Goal: Transaction & Acquisition: Purchase product/service

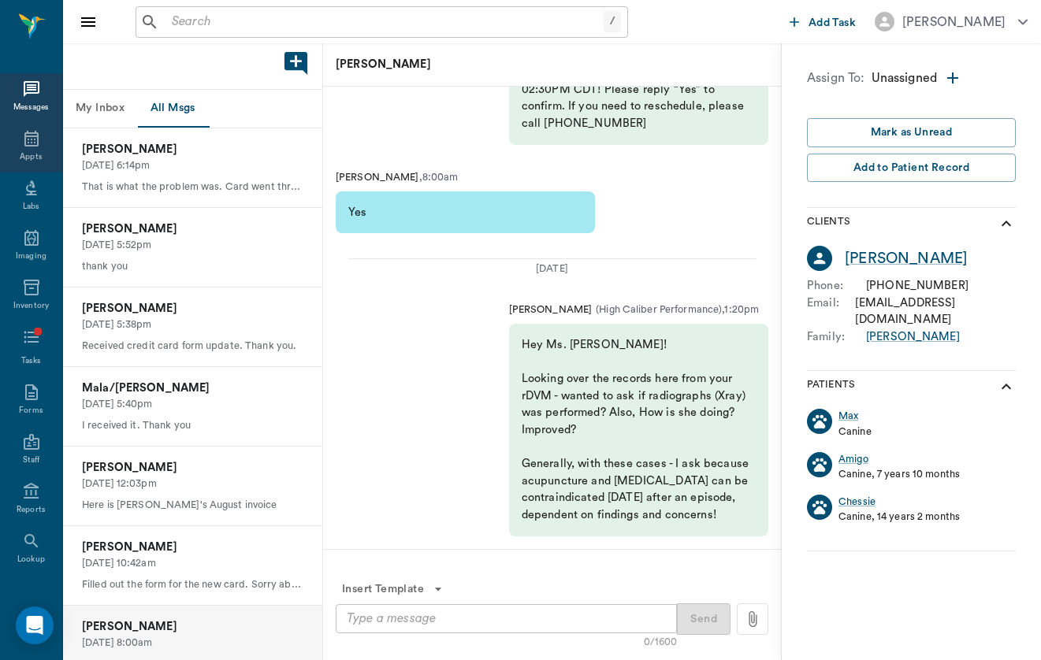
click at [44, 138] on div "Appts" at bounding box center [31, 148] width 62 height 50
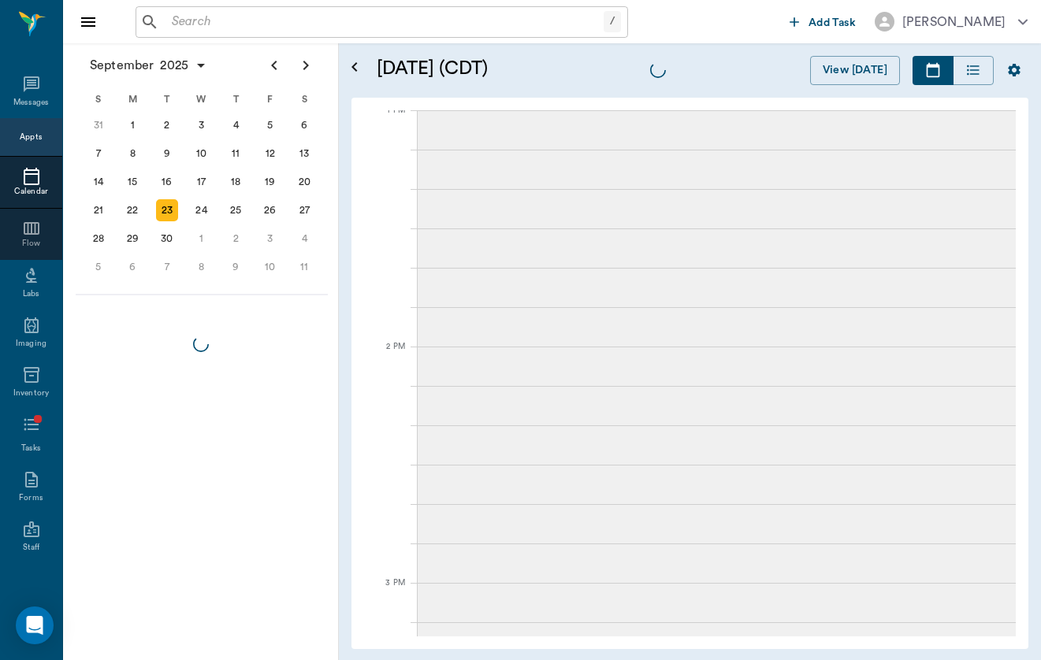
click at [328, 29] on input "text" at bounding box center [384, 22] width 438 height 22
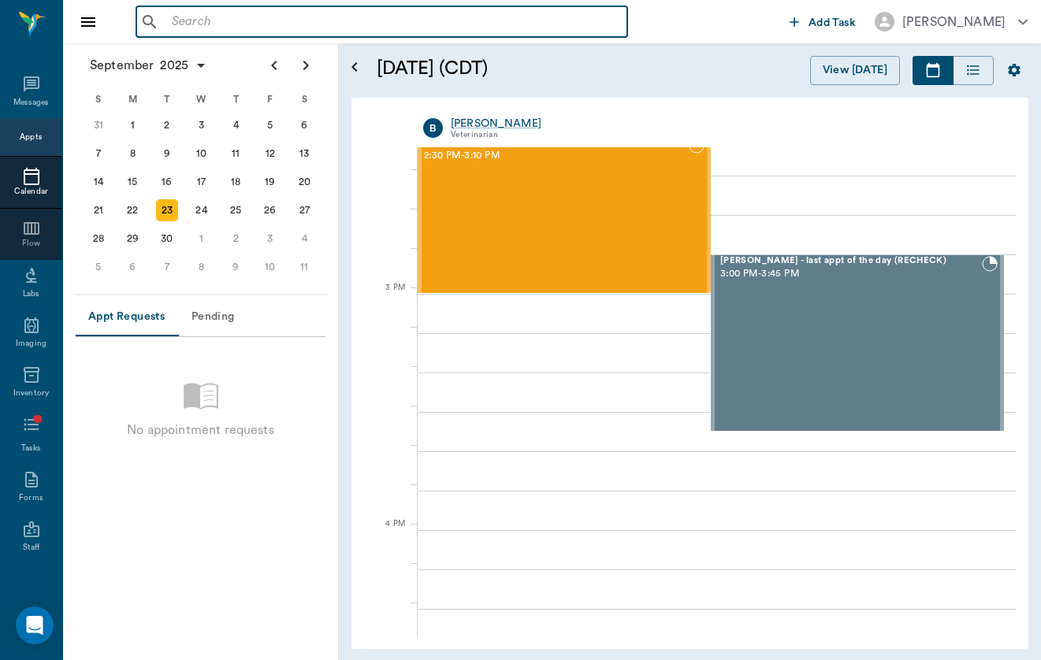
scroll to position [1887, 0]
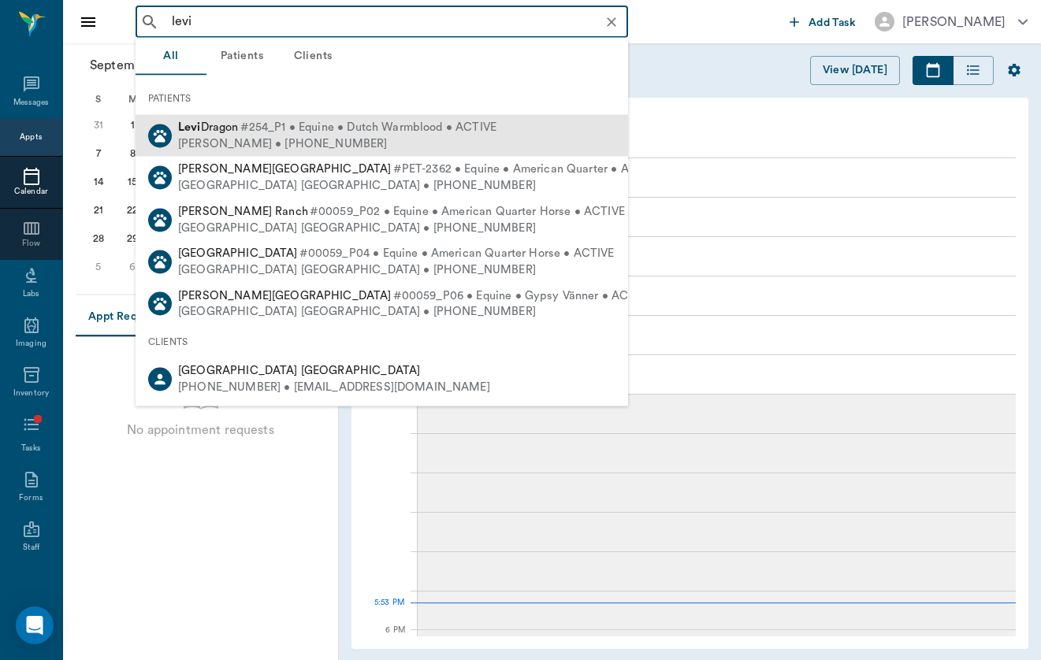
click at [377, 135] on span "#254_P1 • Equine • Dutch Warmblood • ACTIVE" at bounding box center [368, 128] width 256 height 17
type input "levi"
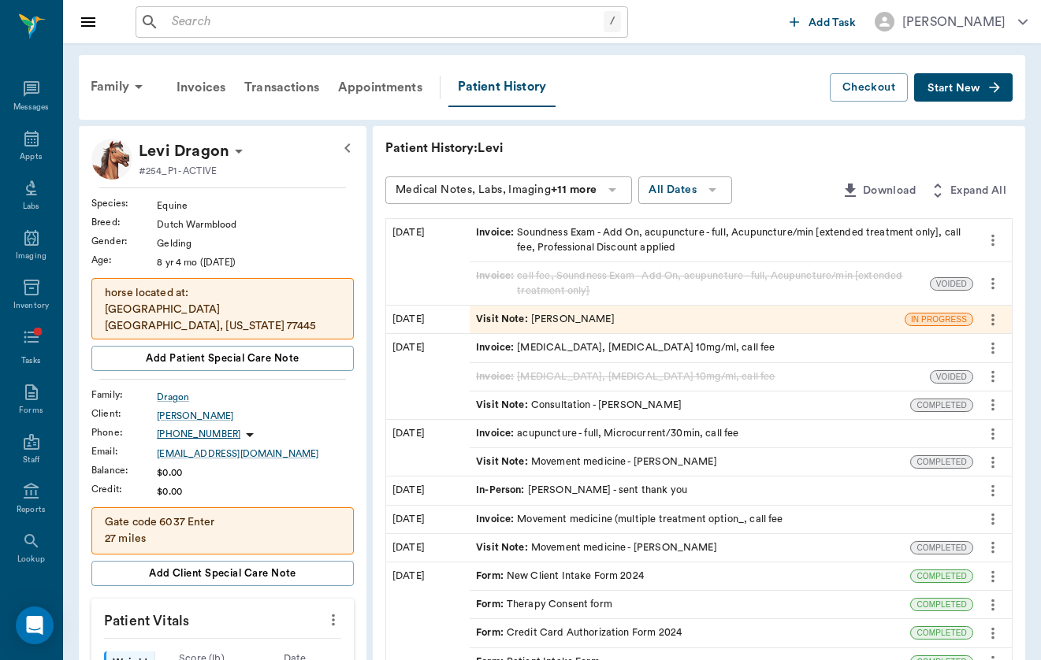
click at [964, 111] on div "Family Invoices Transactions Appointments Patient History Checkout Start New" at bounding box center [552, 87] width 946 height 65
click at [988, 88] on icon "button" at bounding box center [994, 88] width 16 height 16
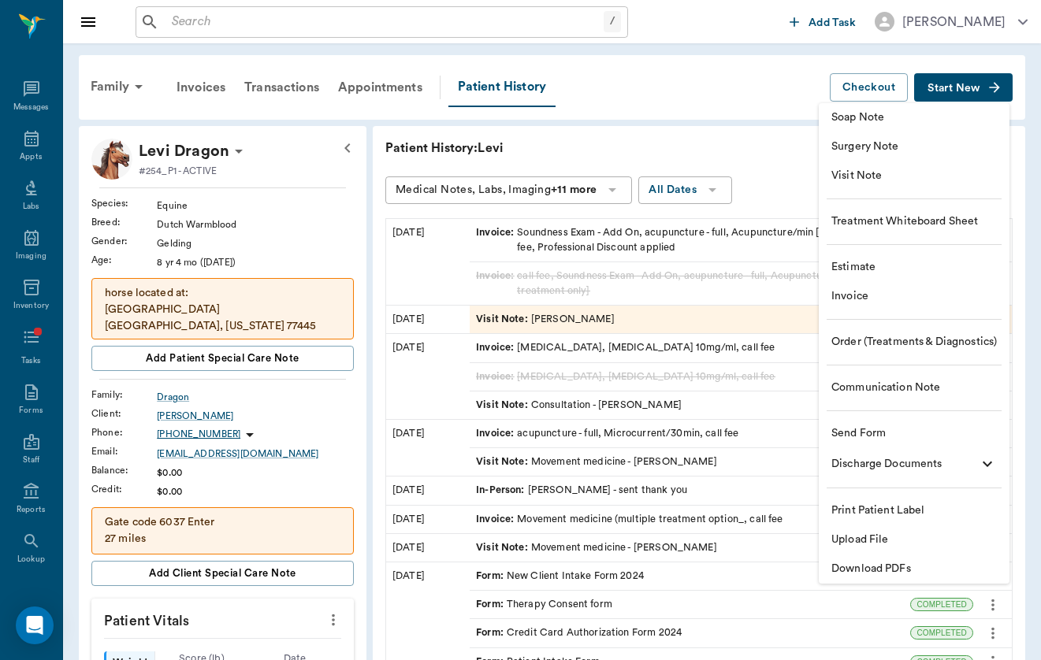
click at [953, 170] on span "Visit Note" at bounding box center [913, 176] width 165 height 17
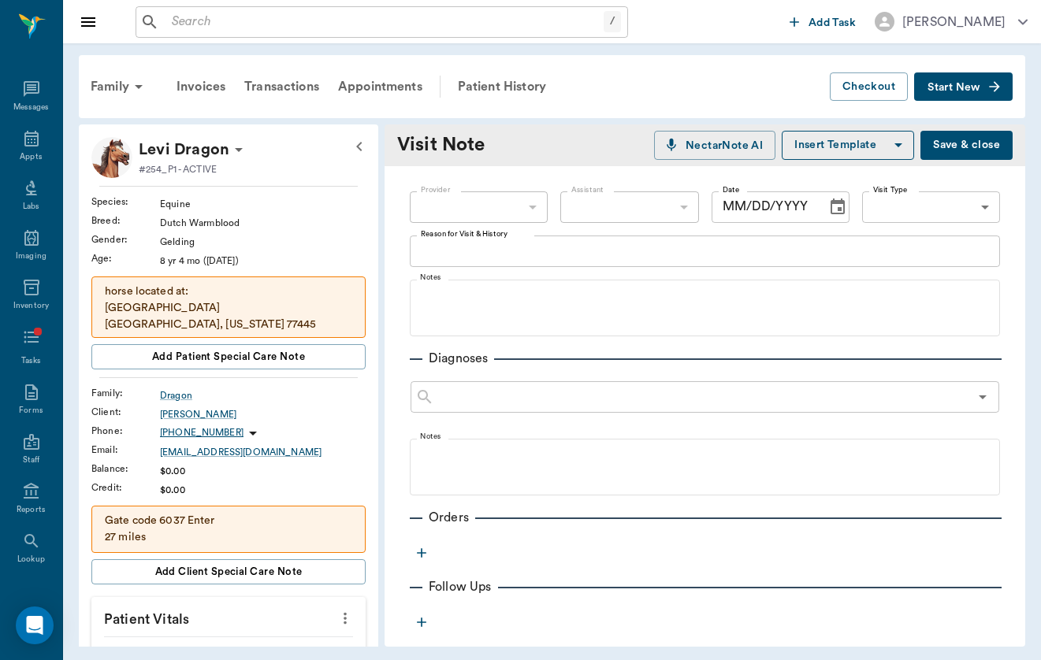
type input "[DATE]"
click at [527, 206] on body "/ ​ Add Task [PERSON_NAME] Nectar Messages Appts Labs Imaging Inventory Tasks F…" at bounding box center [520, 330] width 1041 height 660
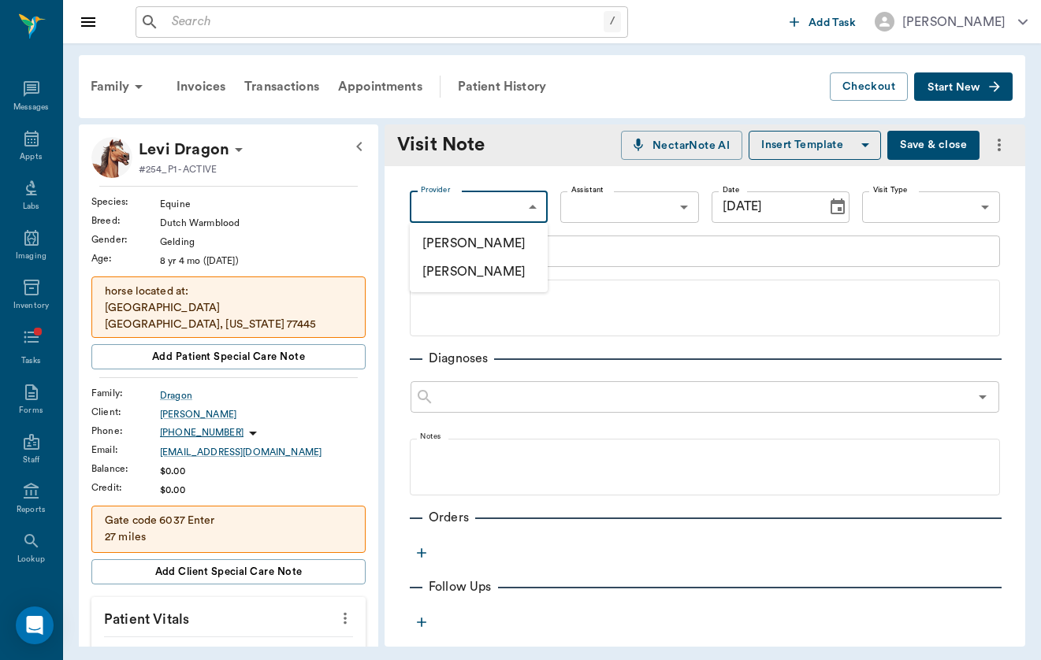
click at [922, 202] on div at bounding box center [520, 330] width 1041 height 660
click at [460, 219] on body "/ ​ Add Task [PERSON_NAME] Nectar Messages Appts Labs Imaging Inventory Tasks F…" at bounding box center [520, 330] width 1041 height 660
click at [477, 239] on li "[PERSON_NAME]" at bounding box center [479, 243] width 138 height 28
type input "649b3e03b5bc7e03f9326794"
click at [477, 257] on textarea "Reason for Visit & History" at bounding box center [705, 251] width 568 height 18
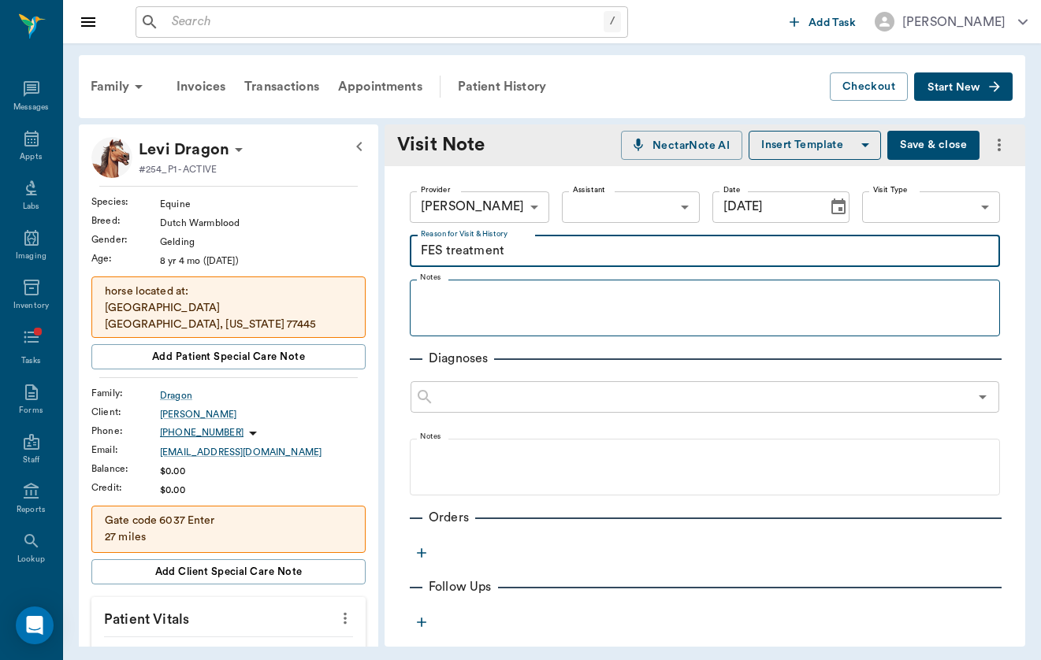
type textarea "FES treatment"
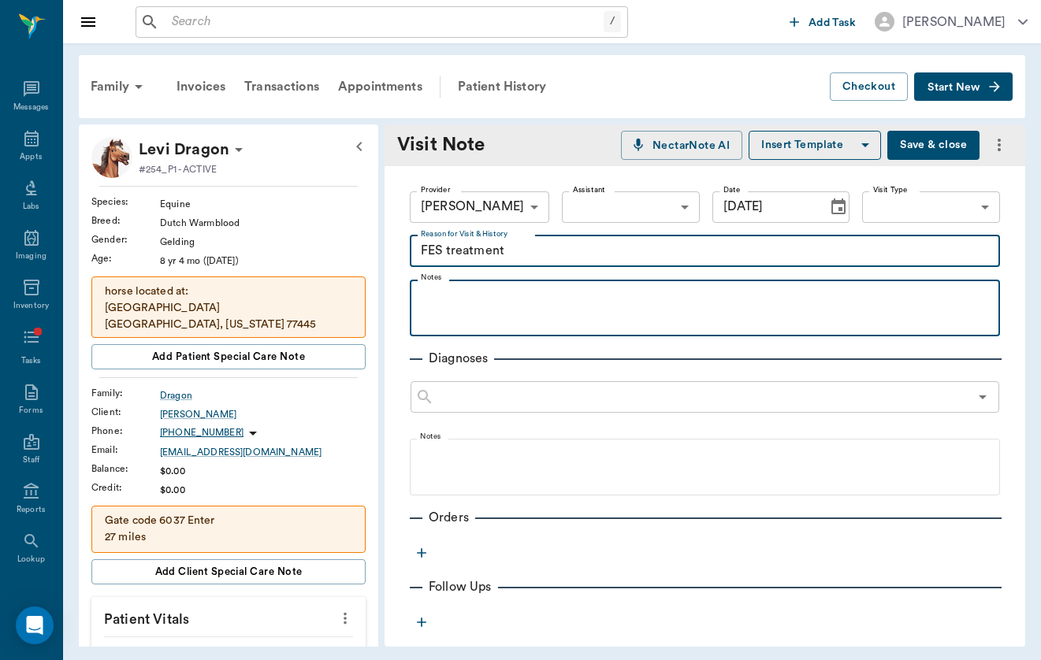
click at [451, 307] on div at bounding box center [705, 307] width 574 height 39
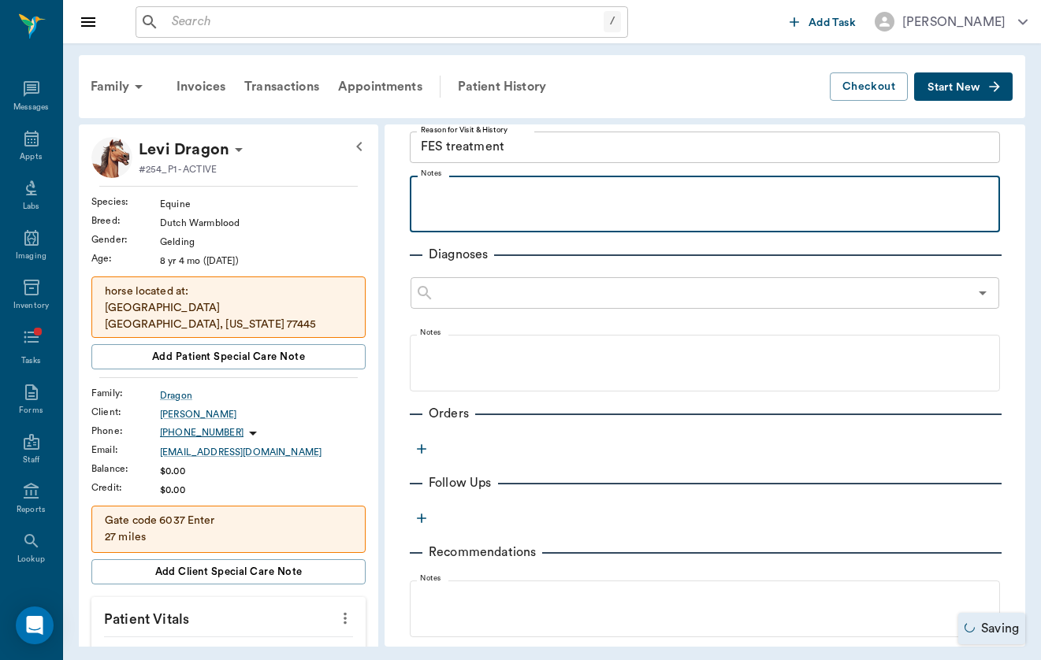
scroll to position [106, 0]
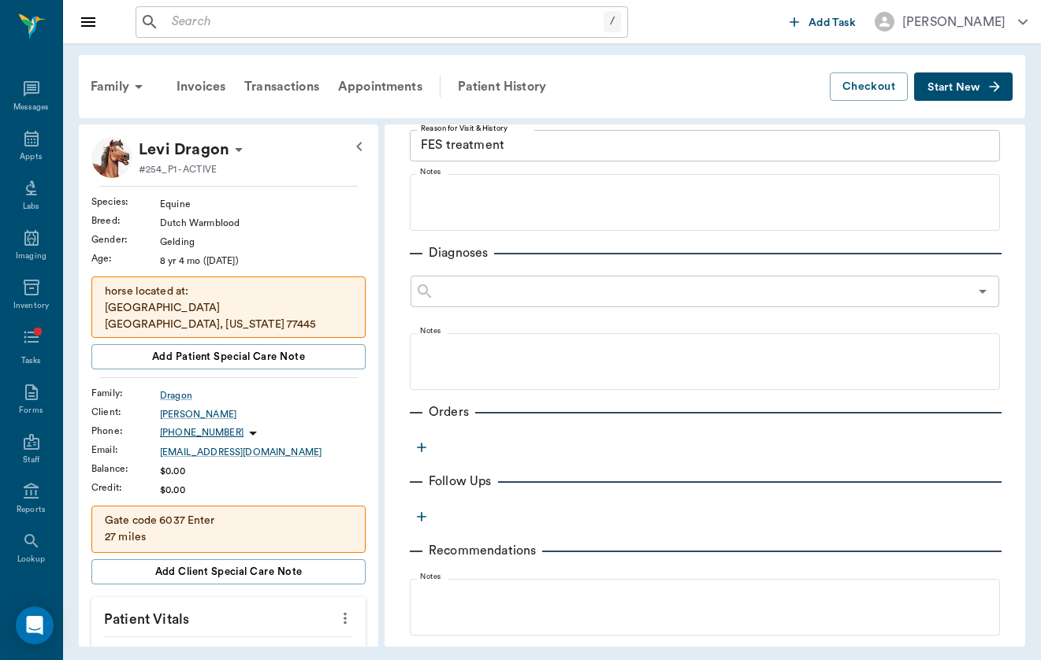
click at [430, 440] on button "button" at bounding box center [422, 448] width 24 height 24
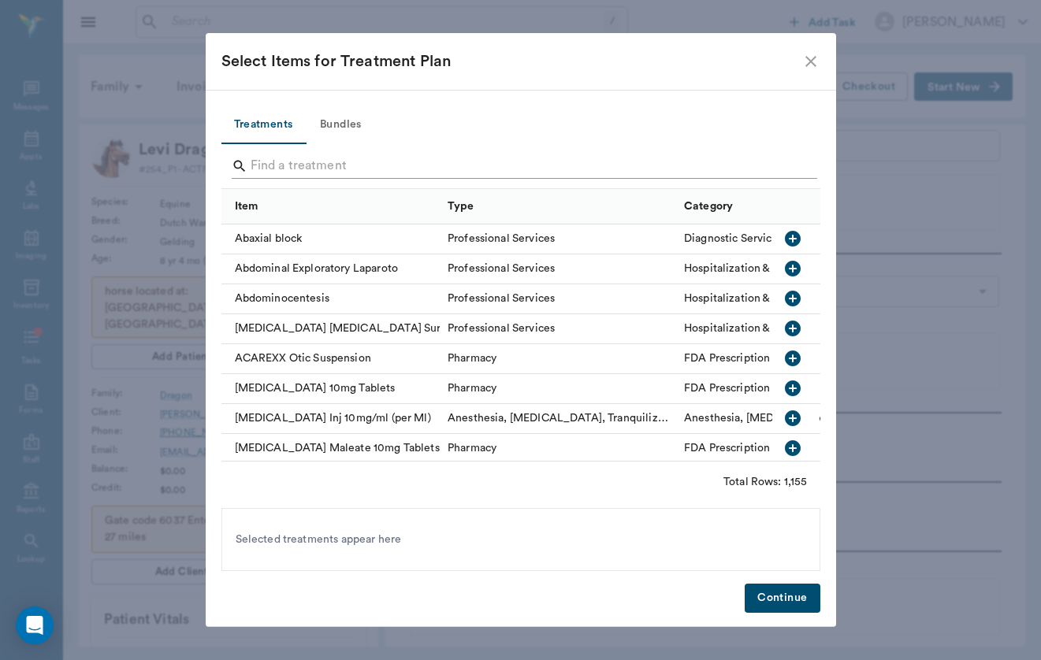
click at [374, 171] on input "Search" at bounding box center [522, 166] width 543 height 25
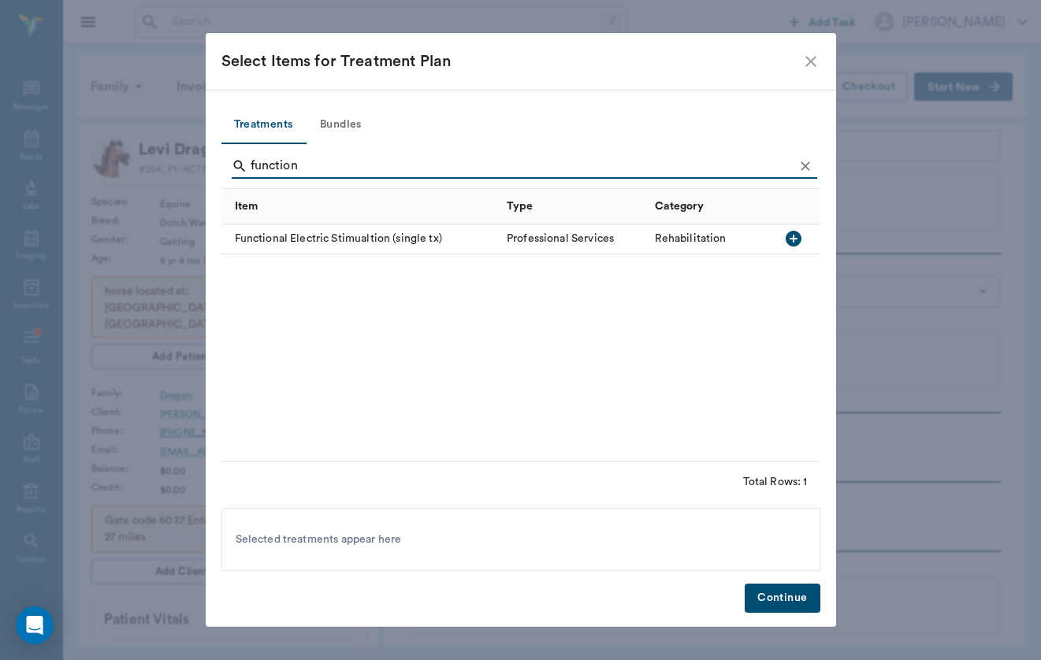
click at [417, 238] on div "Functional Electric Stimualtion (single tx)" at bounding box center [360, 240] width 278 height 30
click at [331, 151] on div "function" at bounding box center [524, 167] width 585 height 41
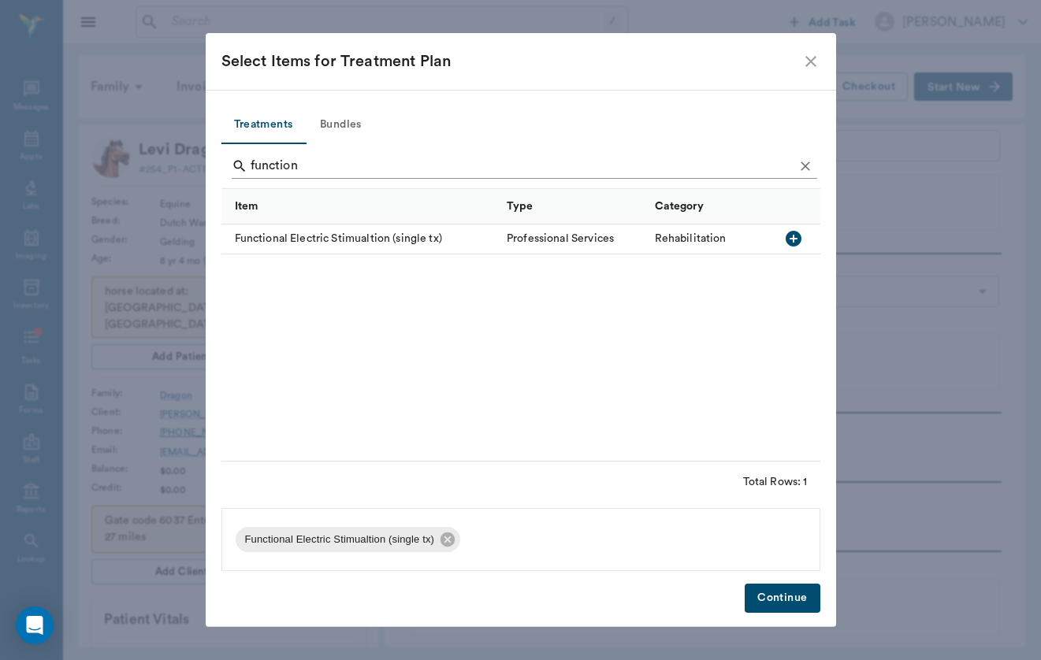
click at [328, 163] on input "function" at bounding box center [522, 166] width 543 height 25
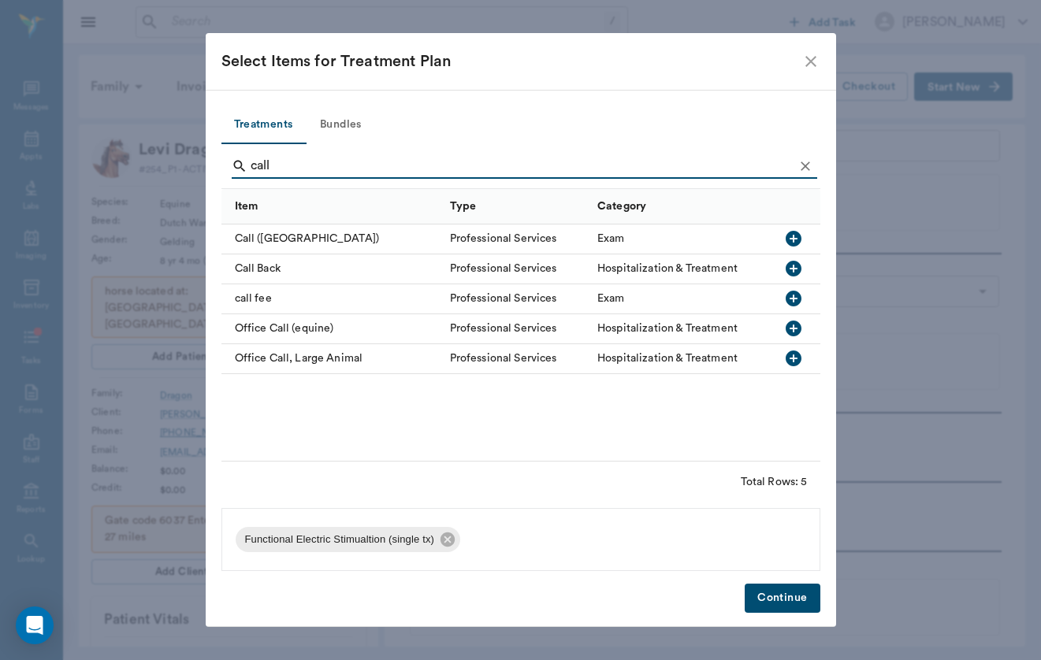
type input "call"
click at [253, 310] on div "call fee" at bounding box center [331, 299] width 221 height 30
click at [796, 592] on button "Continue" at bounding box center [781, 598] width 75 height 29
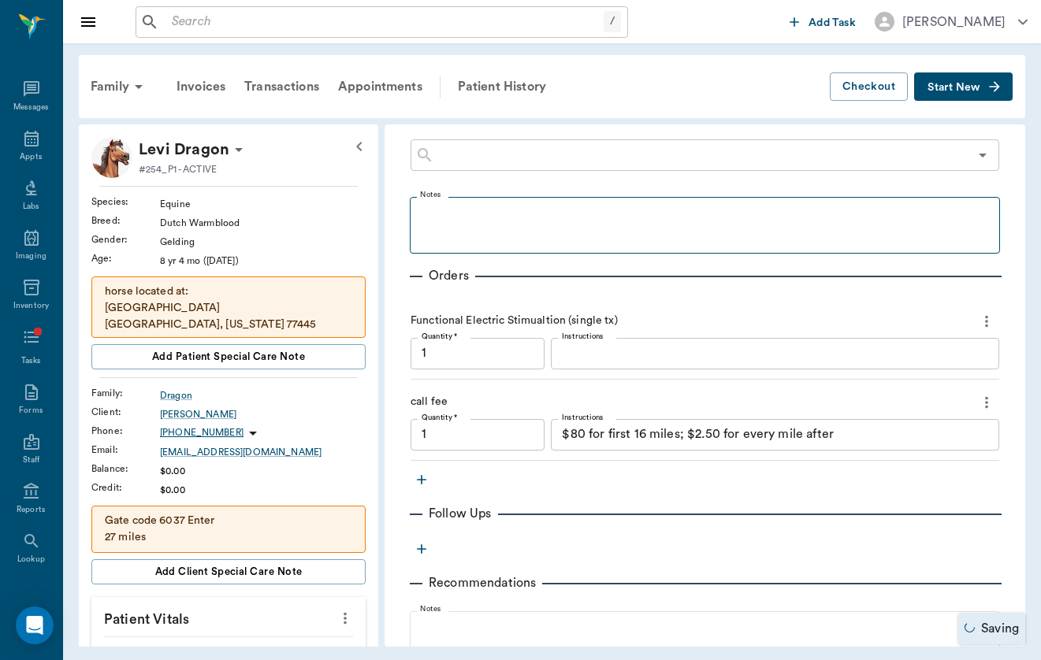
scroll to position [243, 0]
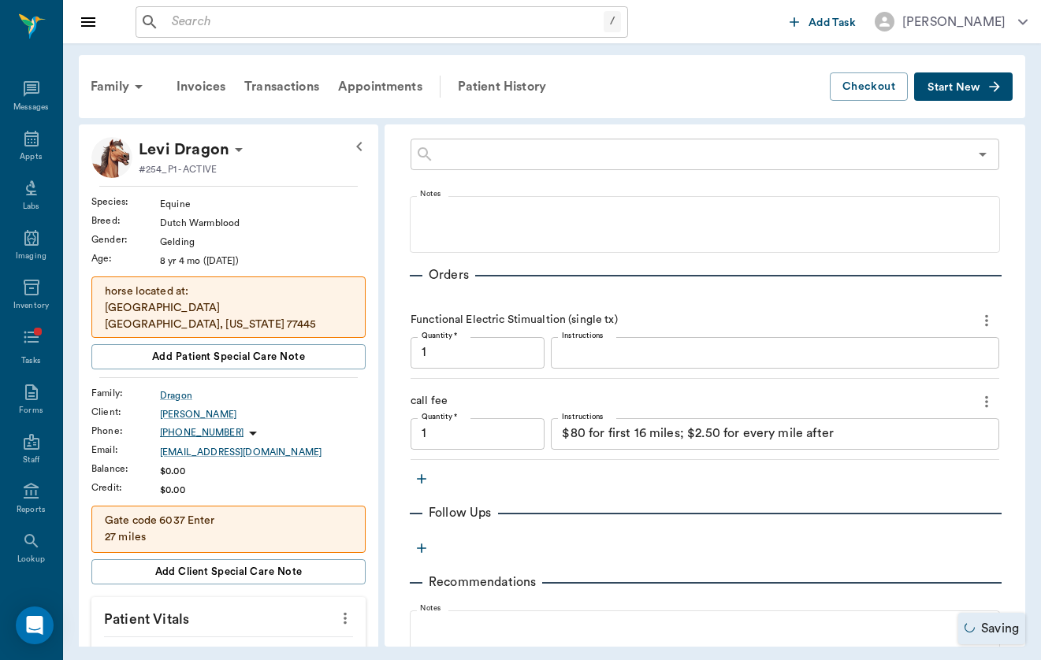
type input "1.00"
click at [668, 429] on textarea "$80 for first 16 miles; $2.50 for every mile after" at bounding box center [775, 434] width 426 height 18
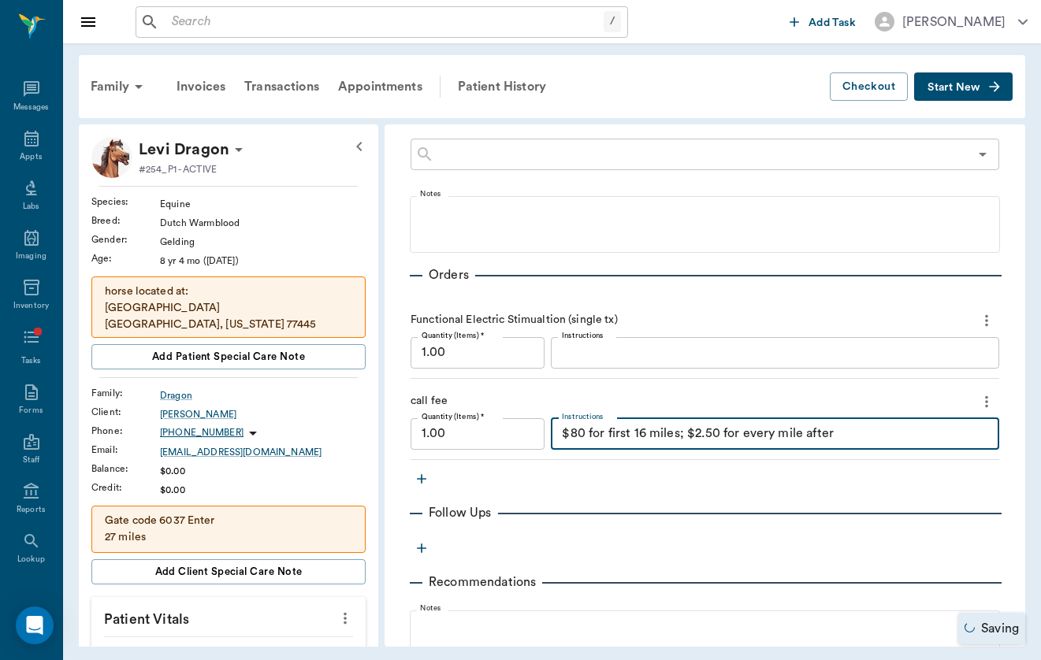
click at [668, 429] on textarea "$80 for first 16 miles; $2.50 for every mile after" at bounding box center [775, 434] width 426 height 18
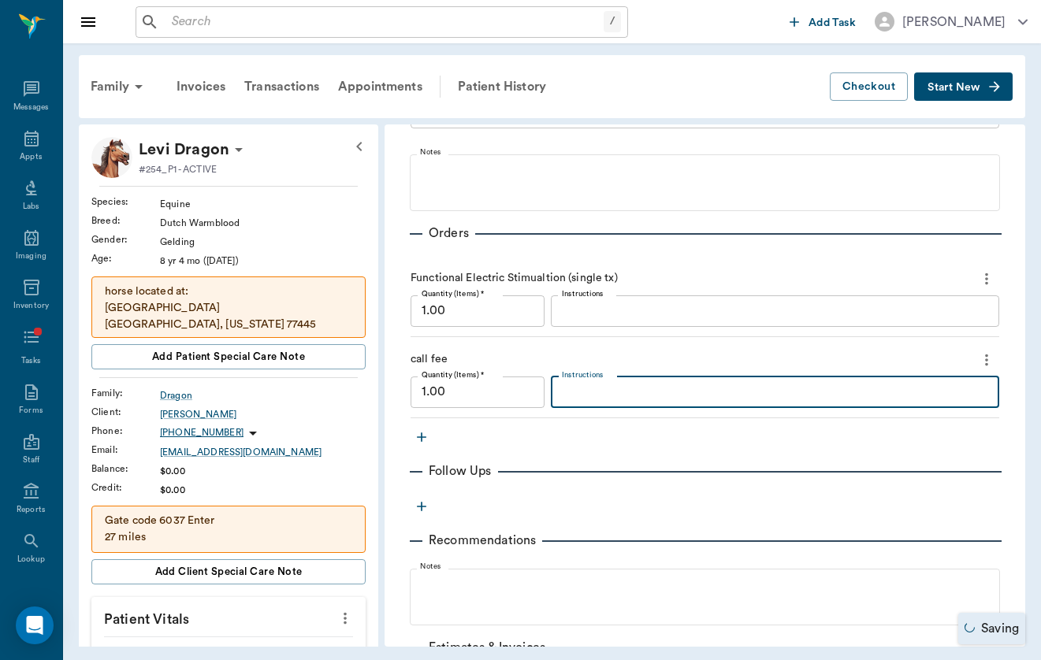
scroll to position [294, 0]
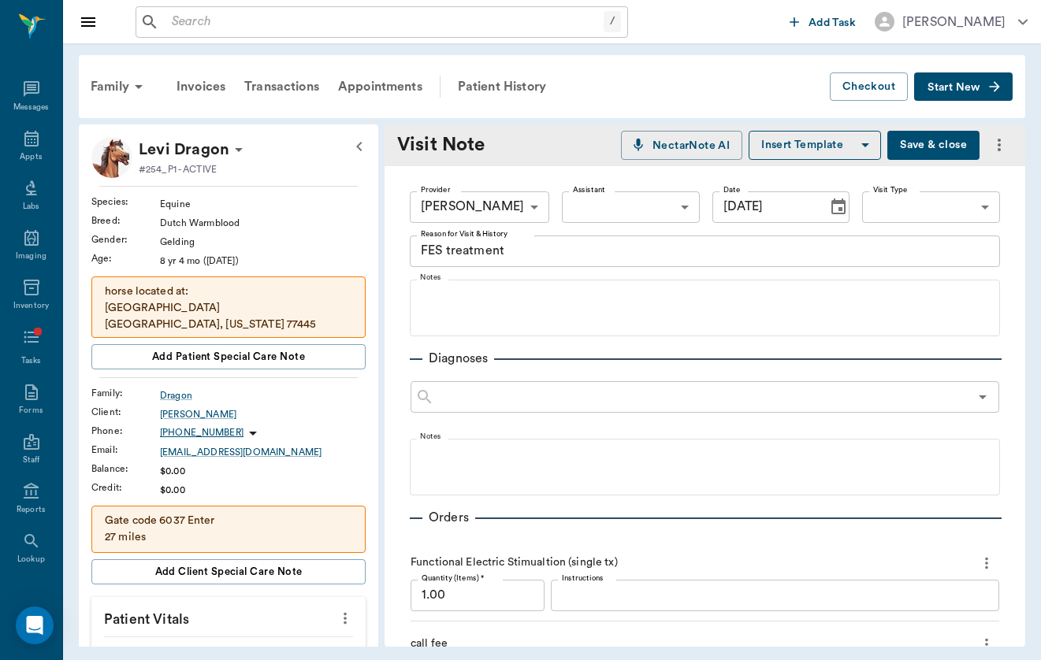
click at [949, 155] on button "Save & close" at bounding box center [933, 145] width 92 height 29
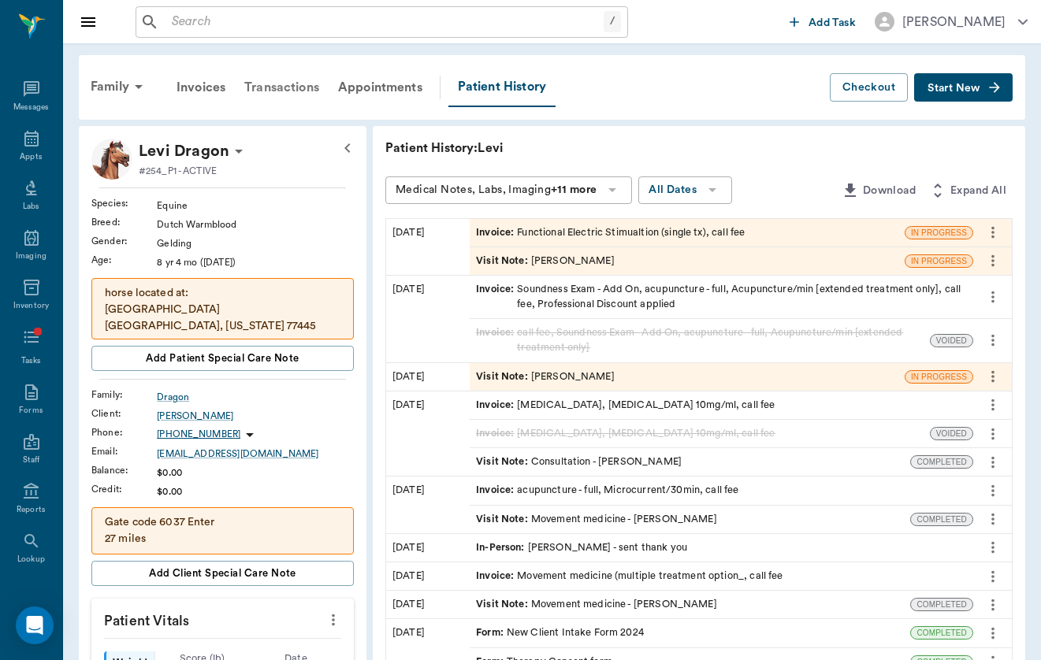
click at [294, 88] on div "Transactions" at bounding box center [282, 88] width 94 height 38
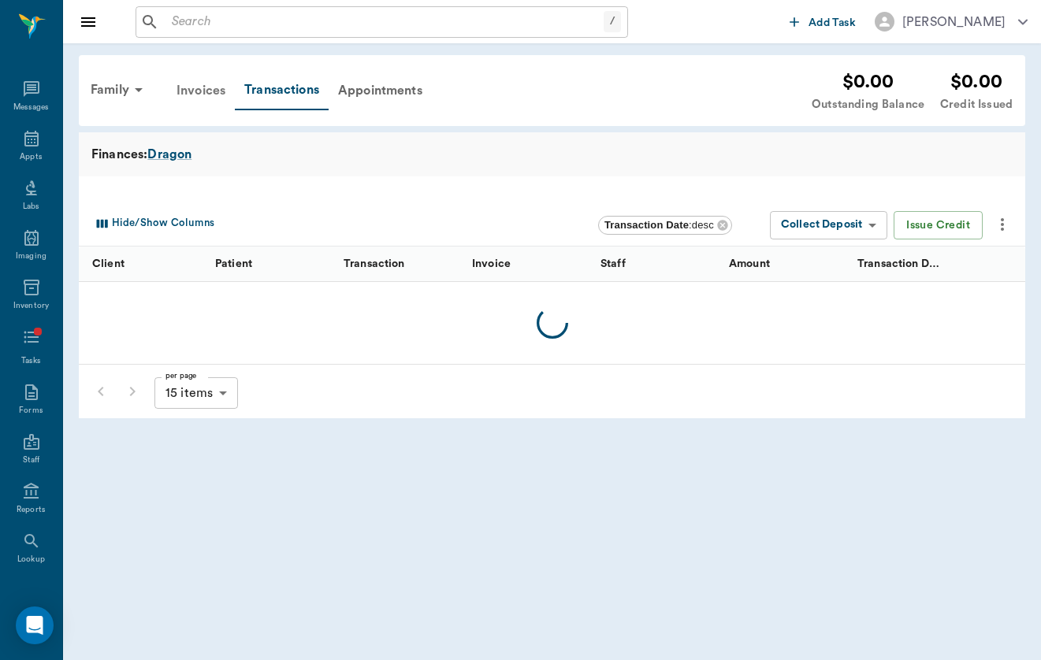
click at [169, 81] on div "Invoices" at bounding box center [201, 91] width 68 height 38
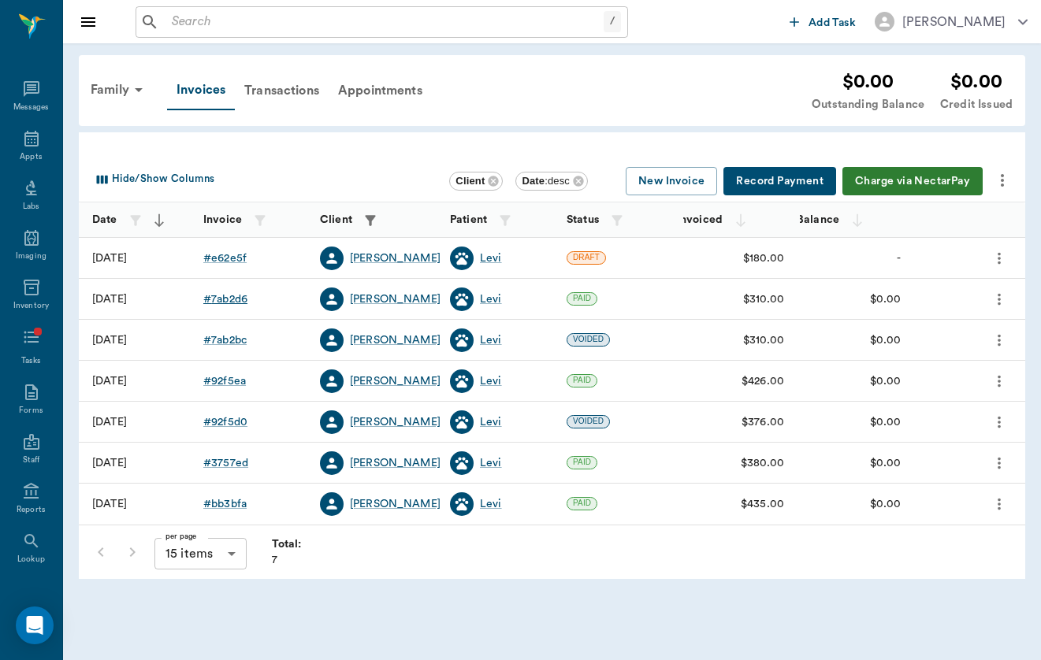
click at [226, 303] on div "# 7ab2d6" at bounding box center [225, 299] width 44 height 16
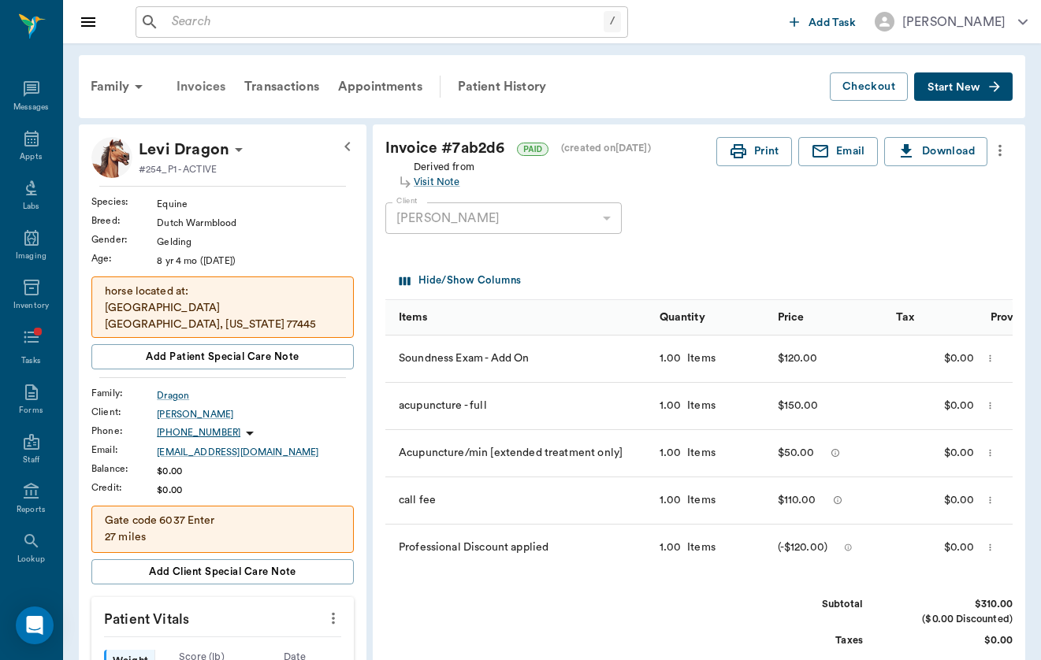
click at [194, 84] on div "Invoices" at bounding box center [201, 87] width 68 height 38
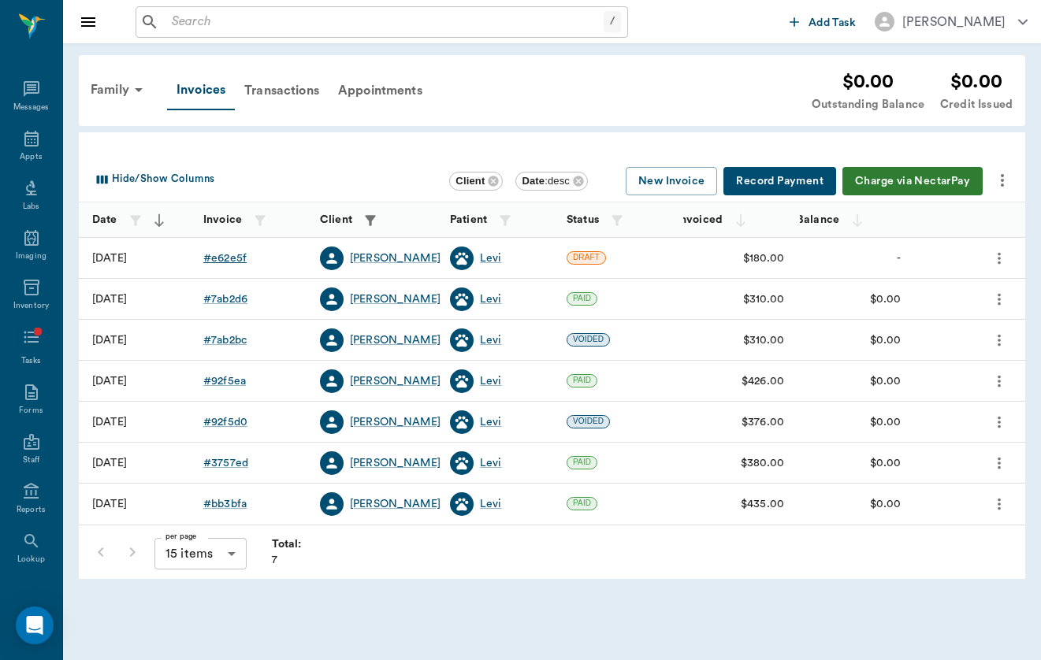
click at [226, 254] on div "# e62e5f" at bounding box center [224, 259] width 43 height 16
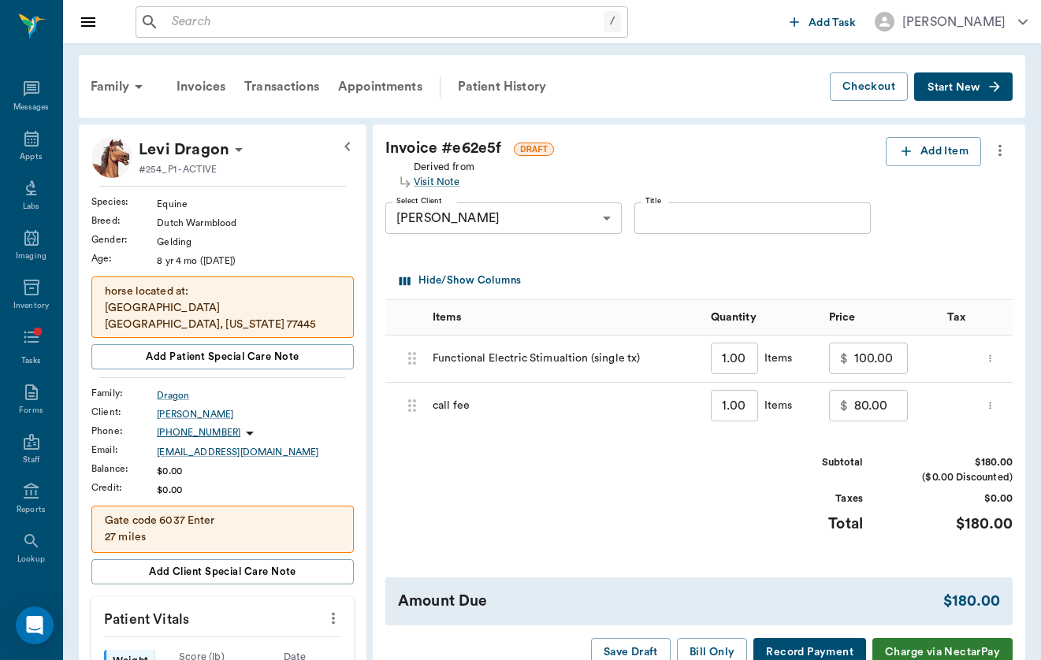
click at [854, 400] on input "80.00" at bounding box center [881, 406] width 54 height 32
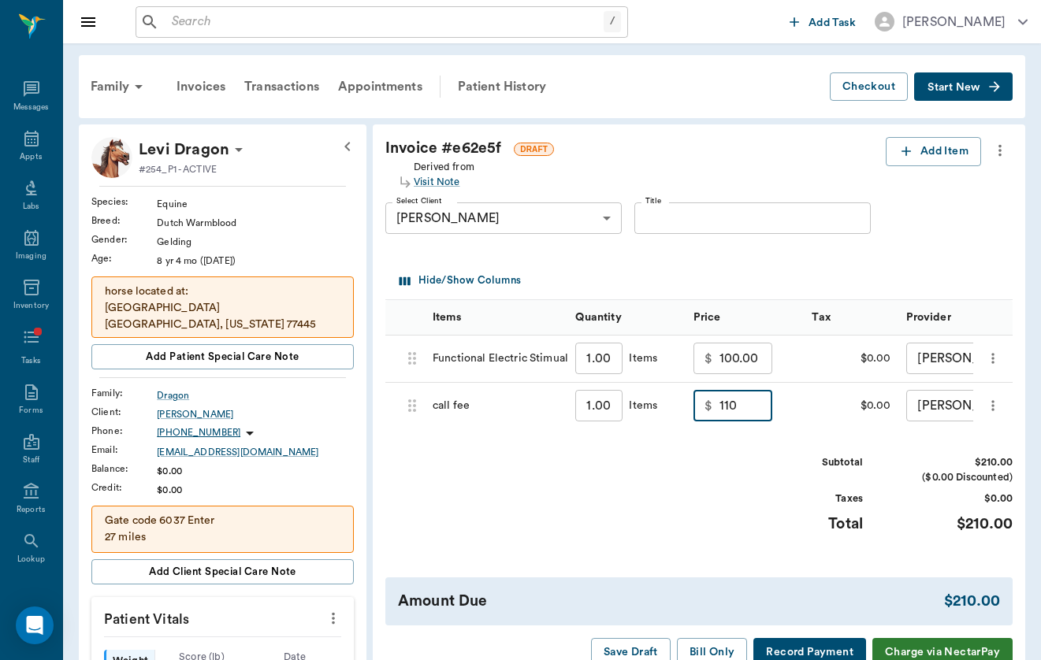
type input "110.00"
click at [719, 367] on input "100.00" at bounding box center [746, 359] width 54 height 32
type input "0"
type input "200.00"
click at [719, 416] on input "110.00" at bounding box center [746, 406] width 54 height 32
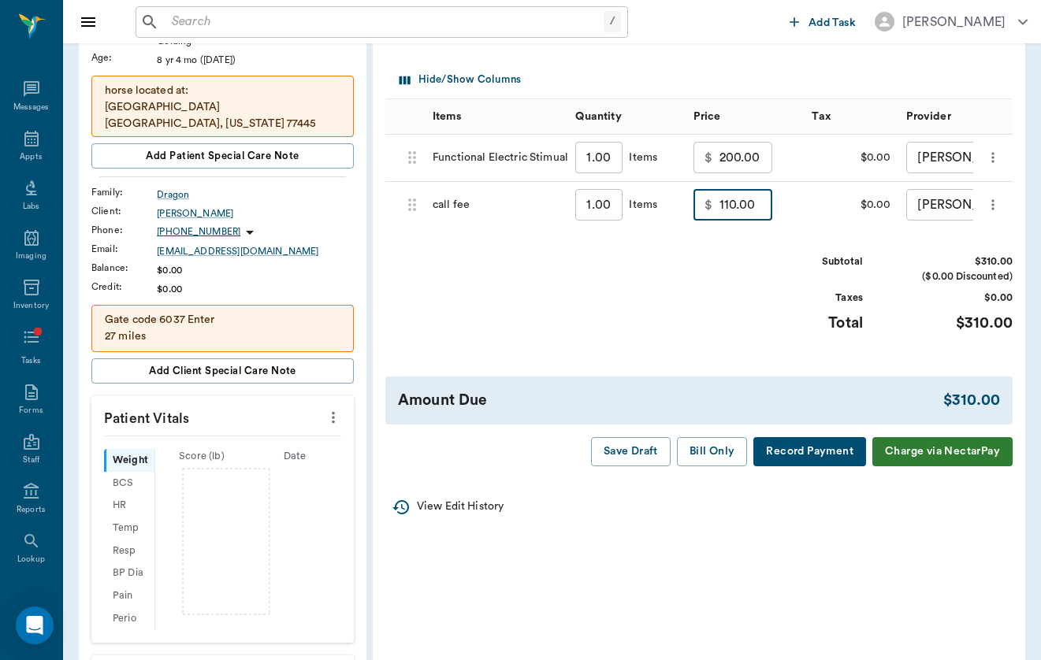
scroll to position [212, 0]
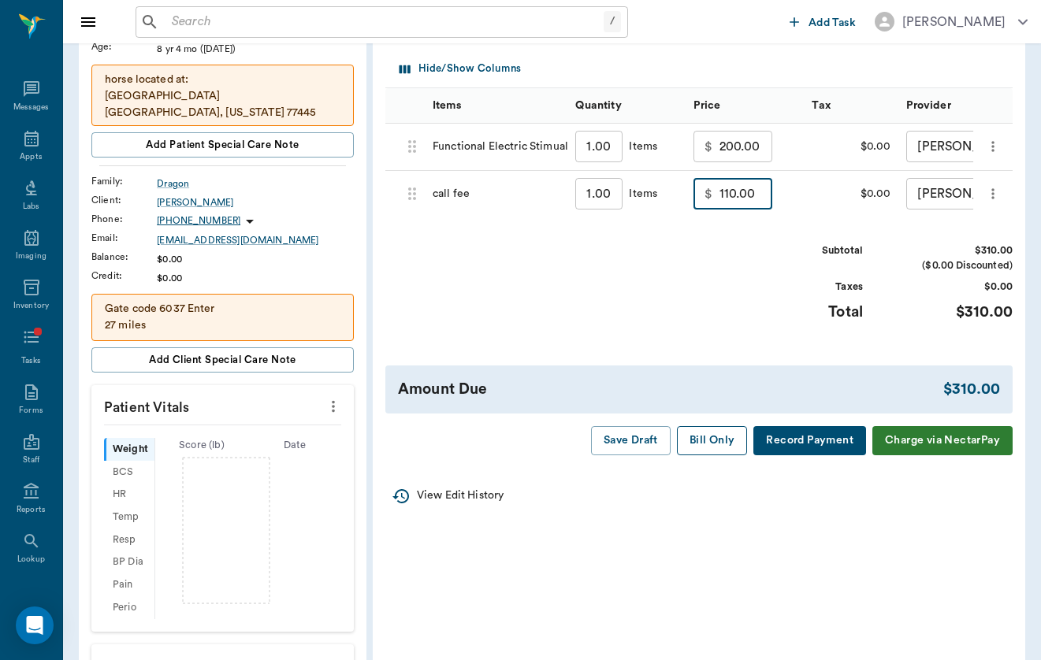
click at [714, 448] on button "Bill Only" at bounding box center [712, 440] width 71 height 29
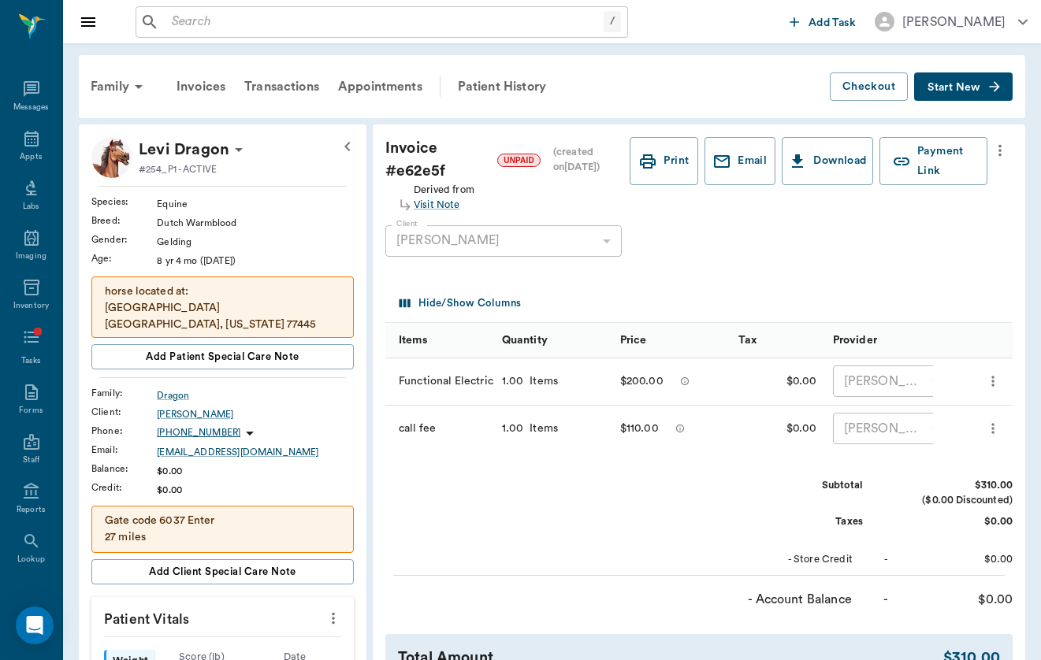
scroll to position [0, 0]
click at [376, 25] on input "text" at bounding box center [384, 22] width 438 height 22
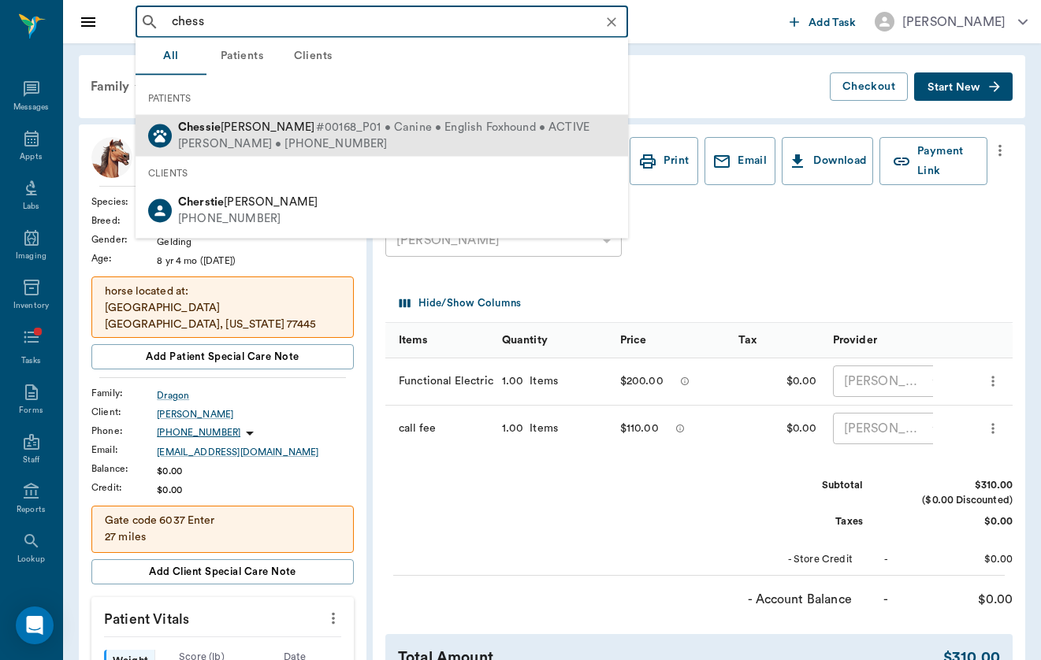
click at [316, 128] on span "#00168_P01 • Canine • English Foxhound • ACTIVE" at bounding box center [452, 128] width 273 height 17
type input "chess"
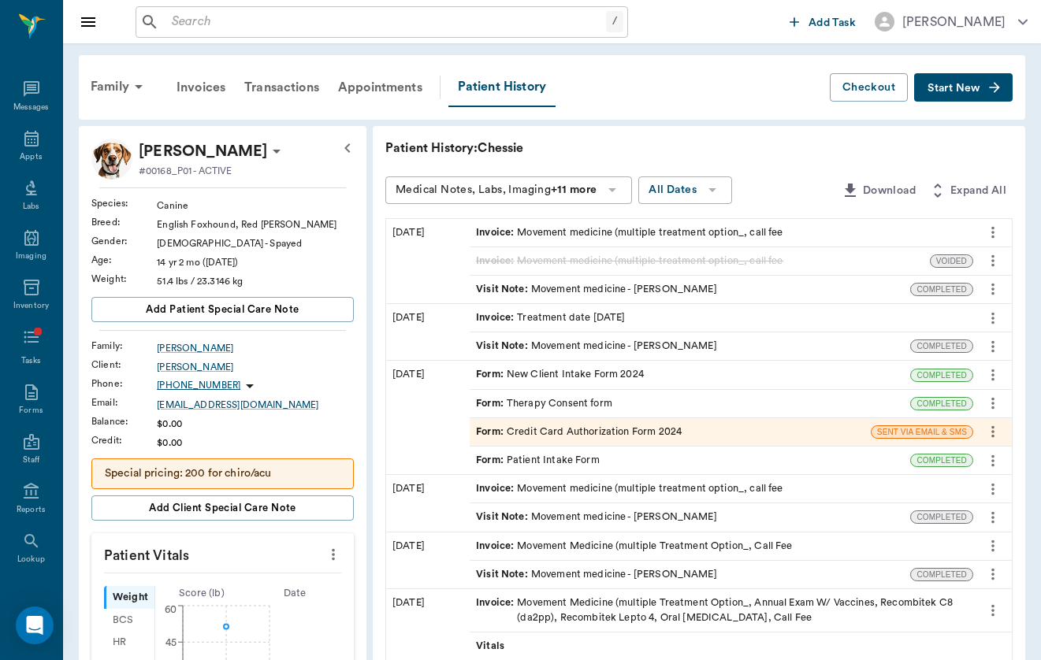
click at [650, 293] on div "Visit Note : Movement medicine - [PERSON_NAME]" at bounding box center [596, 289] width 241 height 15
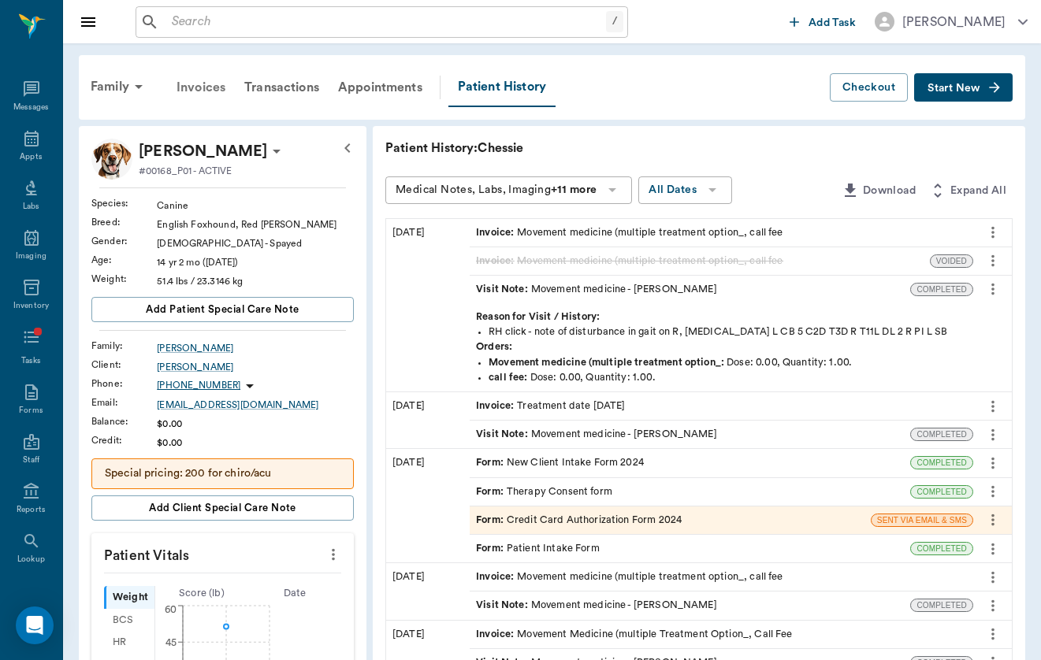
click at [203, 94] on div "Invoices" at bounding box center [201, 88] width 68 height 38
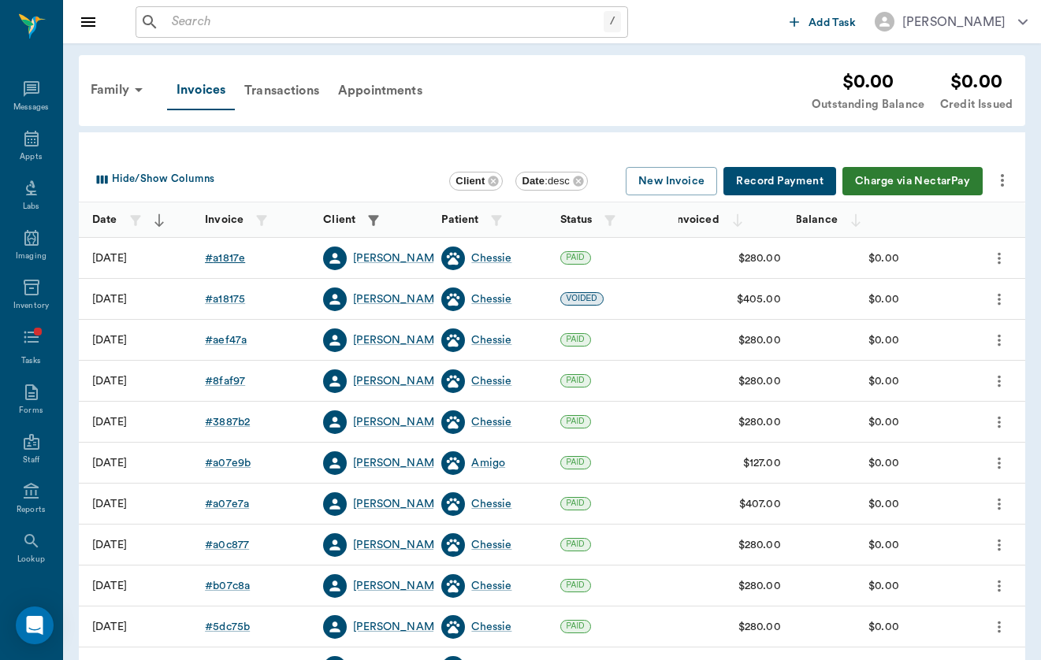
click at [226, 253] on div "# a1817e" at bounding box center [225, 259] width 40 height 16
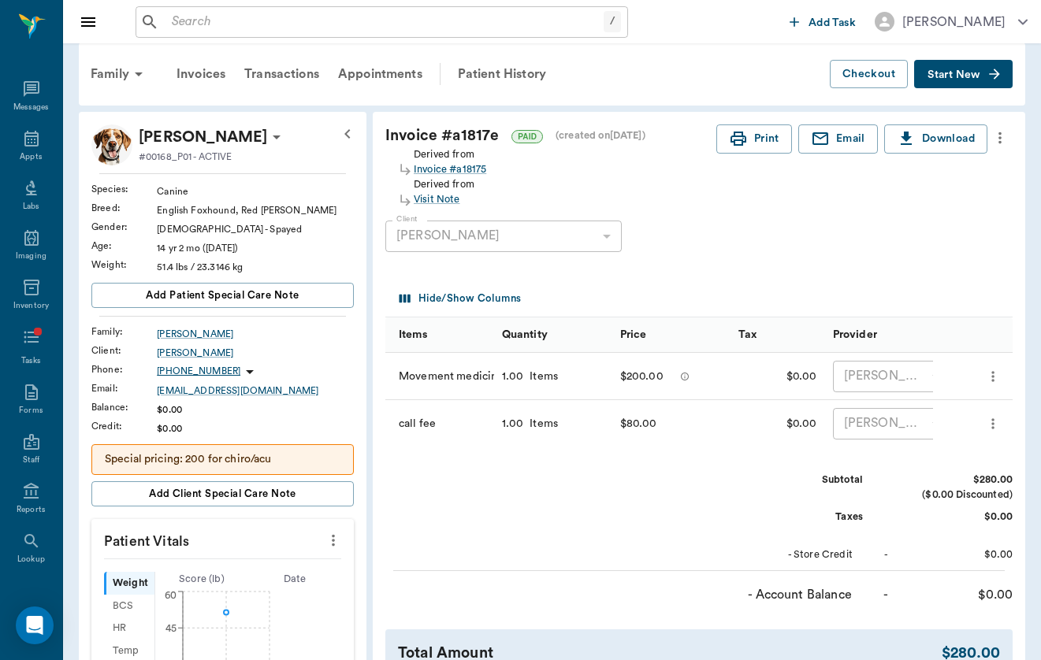
scroll to position [10, 0]
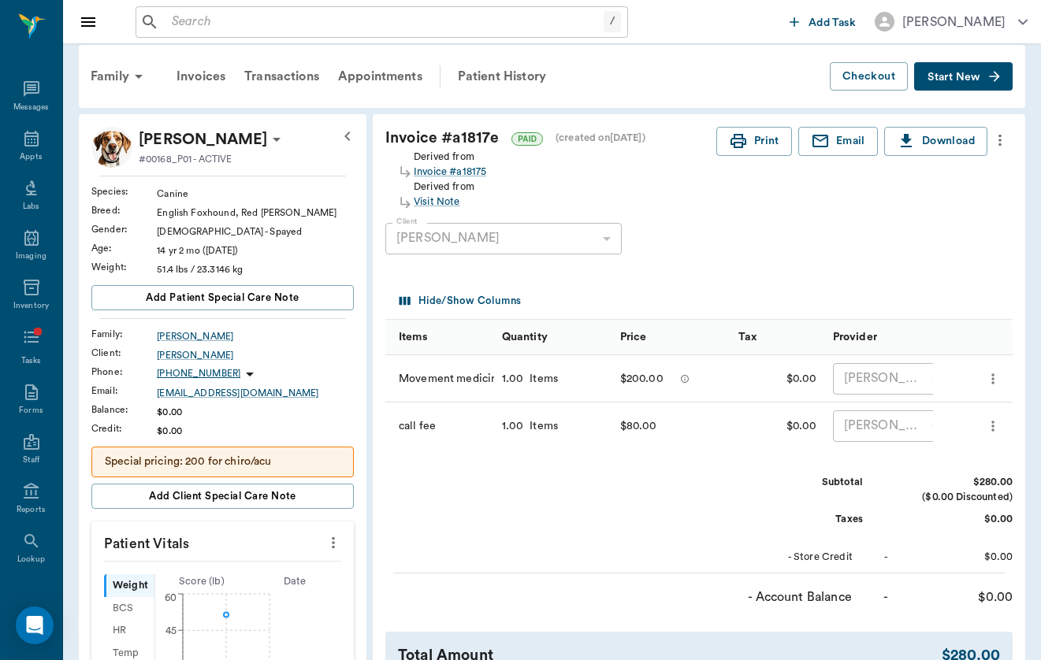
click at [997, 81] on icon "button" at bounding box center [994, 77] width 16 height 16
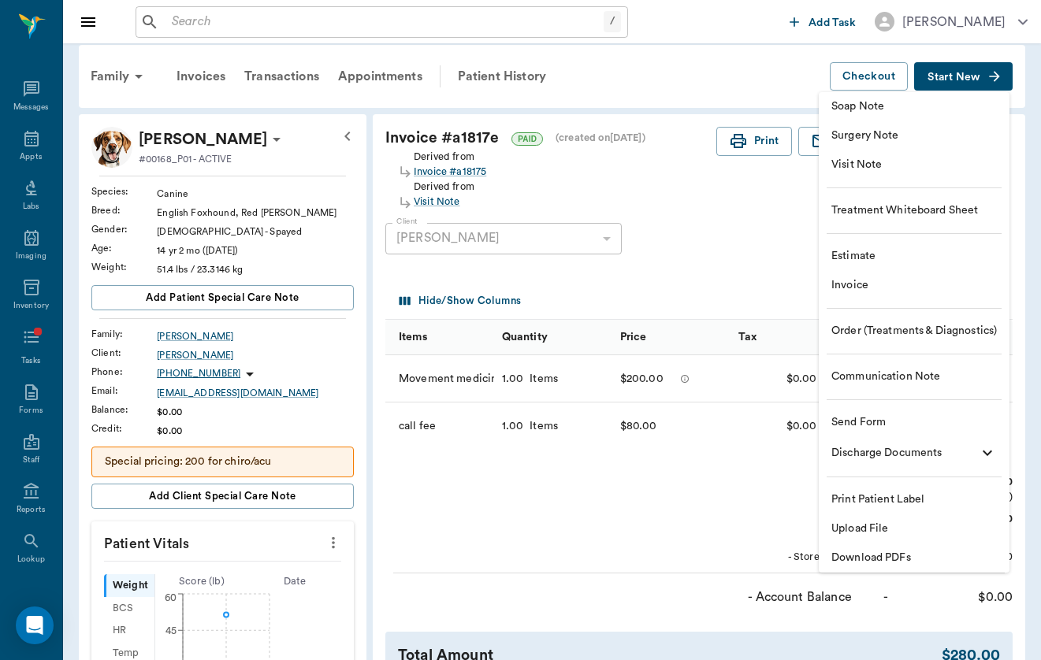
click at [952, 161] on span "Visit Note" at bounding box center [913, 165] width 165 height 17
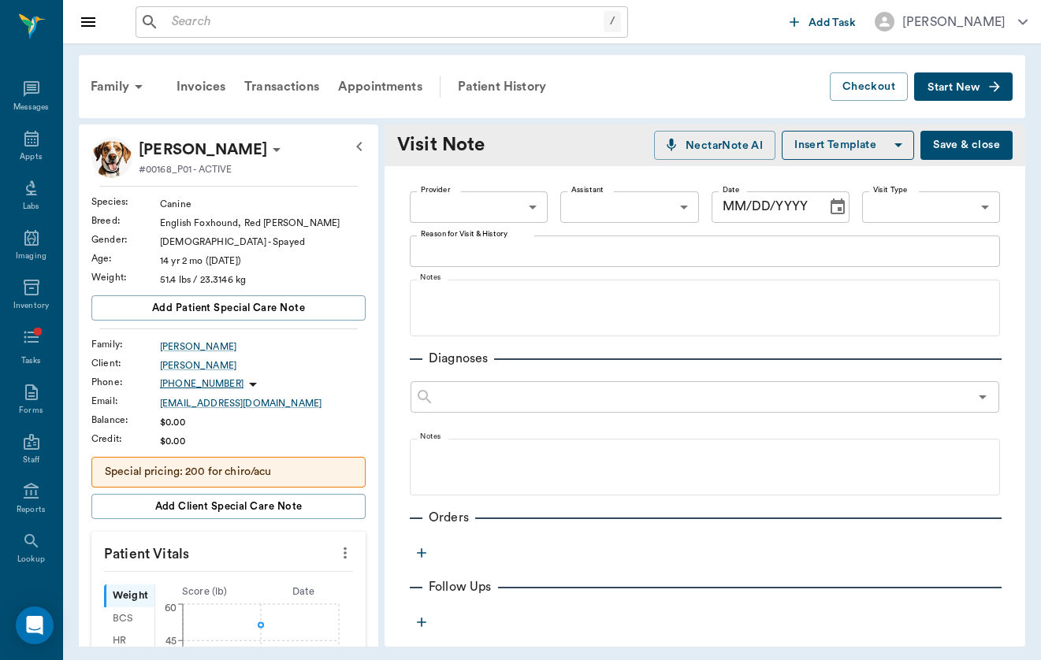
type input "649b3e03b5bc7e03f9326794"
type input "[DATE]"
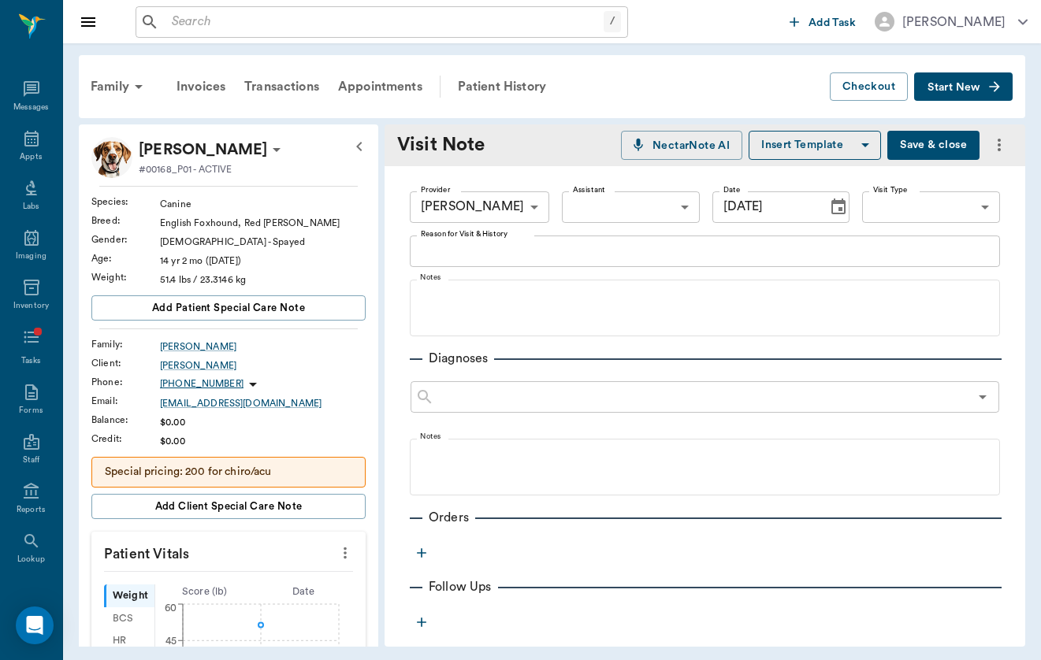
click at [944, 211] on body "/ ​ Add Task [PERSON_NAME] Nectar Messages Appts Labs Imaging Inventory Tasks F…" at bounding box center [520, 330] width 1041 height 660
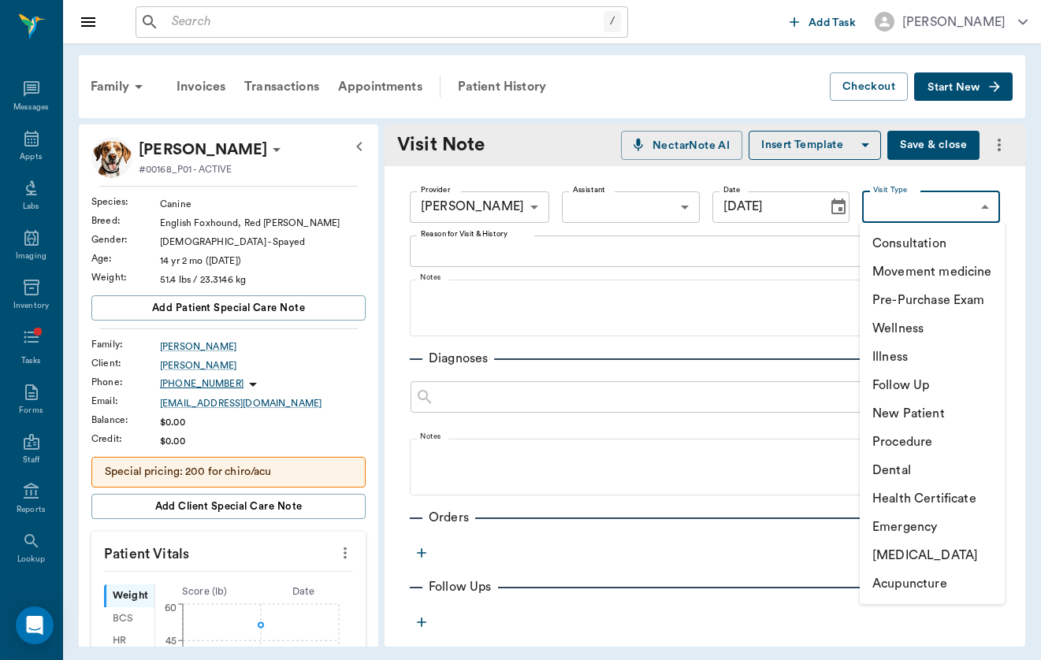
click at [939, 586] on li "Acupuncture" at bounding box center [931, 584] width 145 height 28
type input "65d2c202a8044d23520120cf"
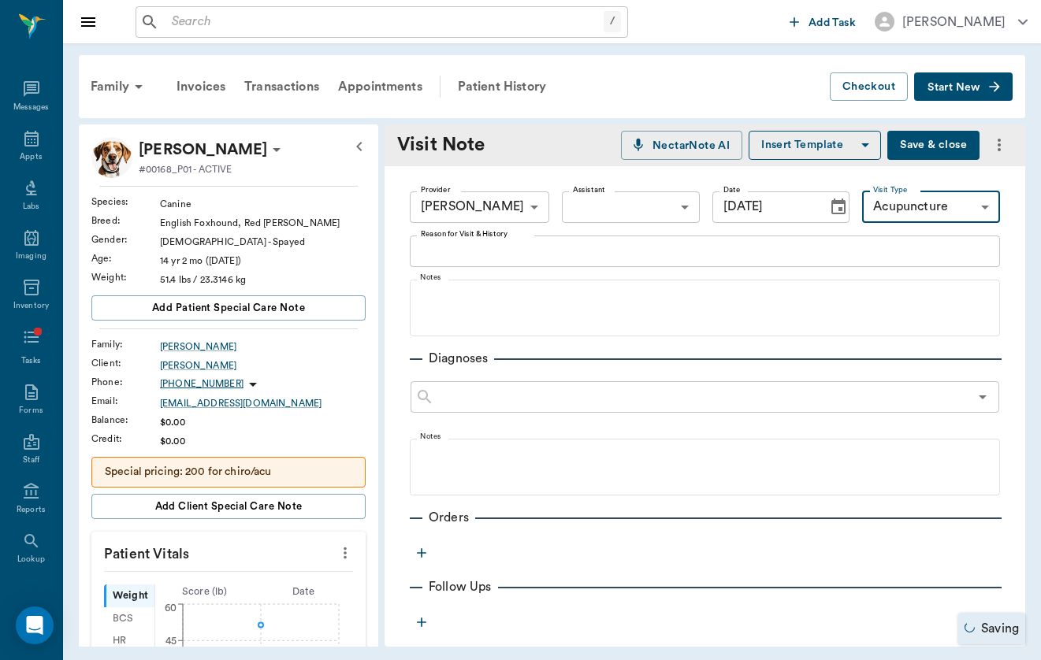
click at [775, 250] on textarea "Reason for Visit & History" at bounding box center [705, 251] width 568 height 18
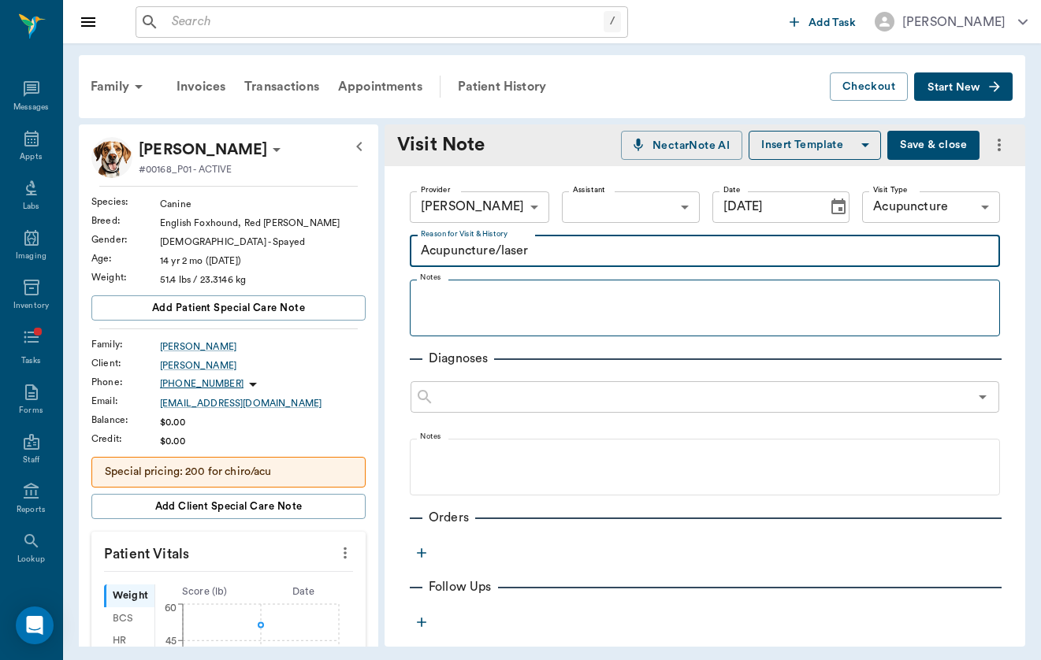
type textarea "Acupuncture/laser"
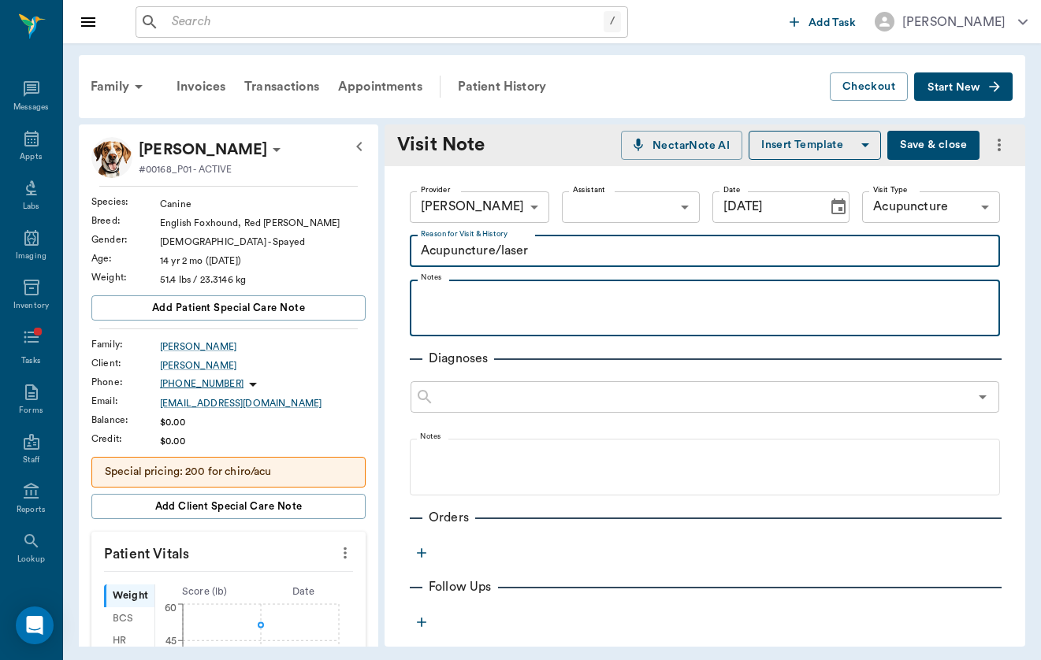
click at [703, 305] on p at bounding box center [705, 297] width 574 height 19
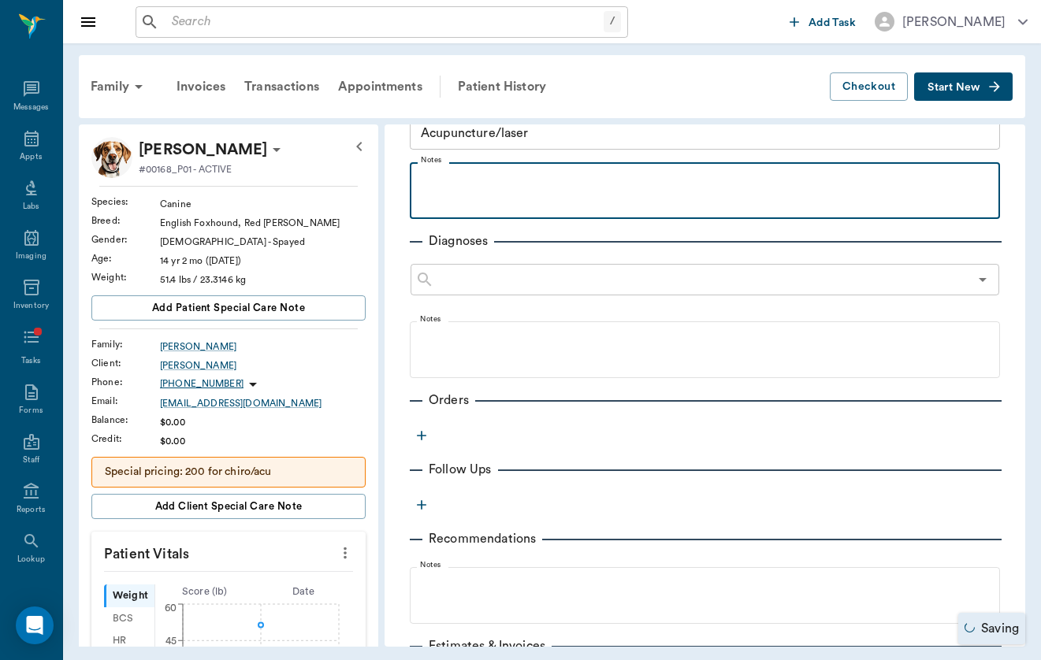
scroll to position [126, 0]
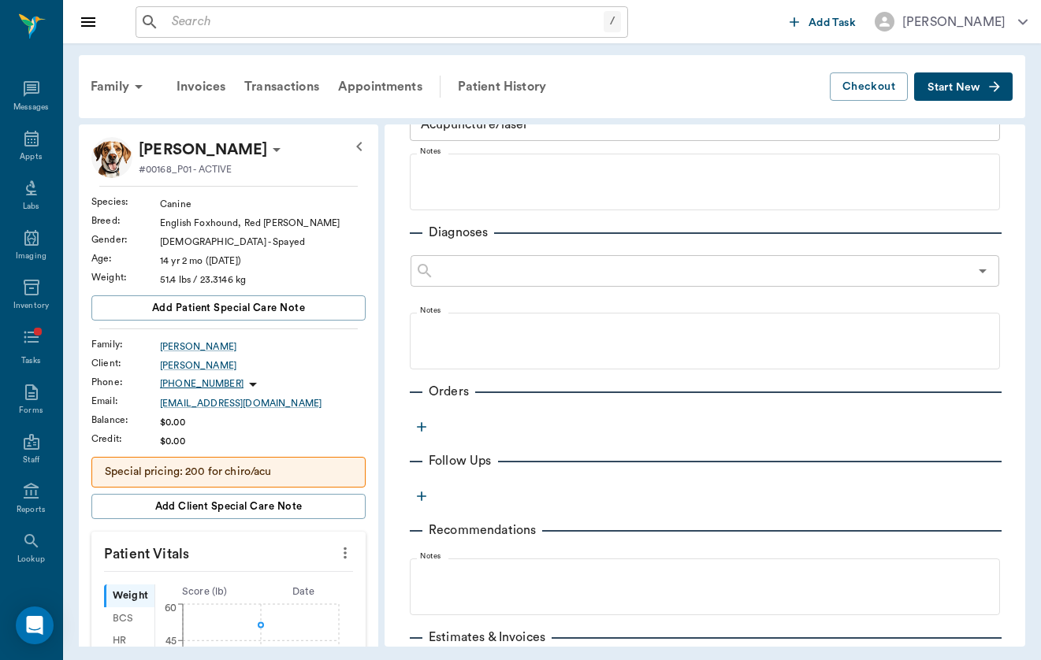
click at [432, 432] on button "button" at bounding box center [422, 427] width 24 height 24
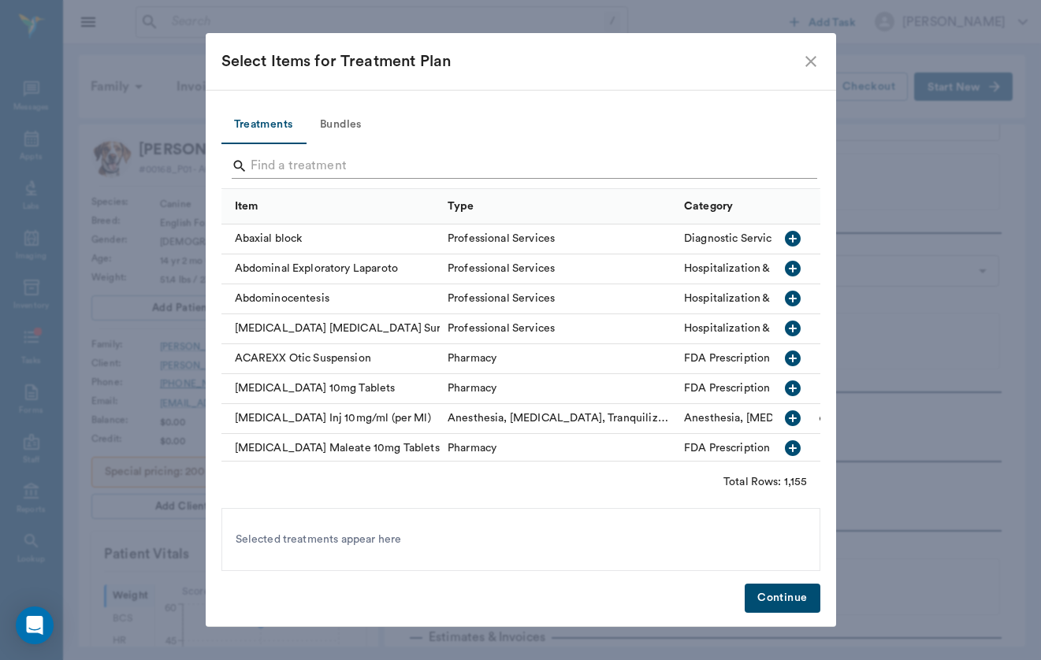
click at [401, 175] on input "Search" at bounding box center [522, 166] width 543 height 25
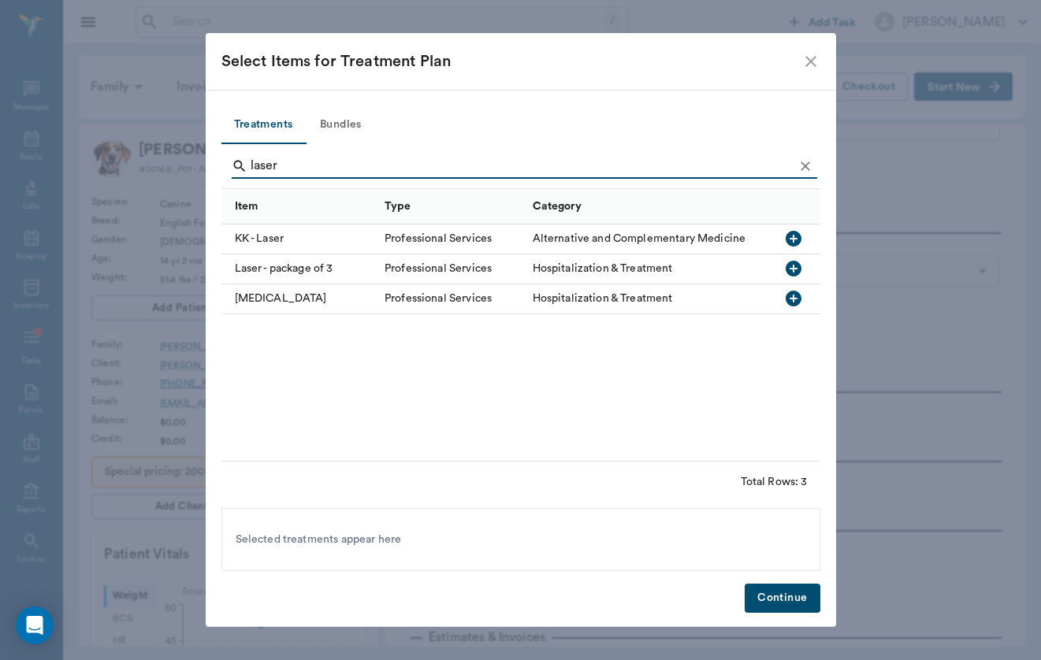
click at [303, 302] on div "[MEDICAL_DATA]" at bounding box center [299, 299] width 156 height 30
click at [286, 158] on input "laser" at bounding box center [522, 166] width 543 height 25
type input "c"
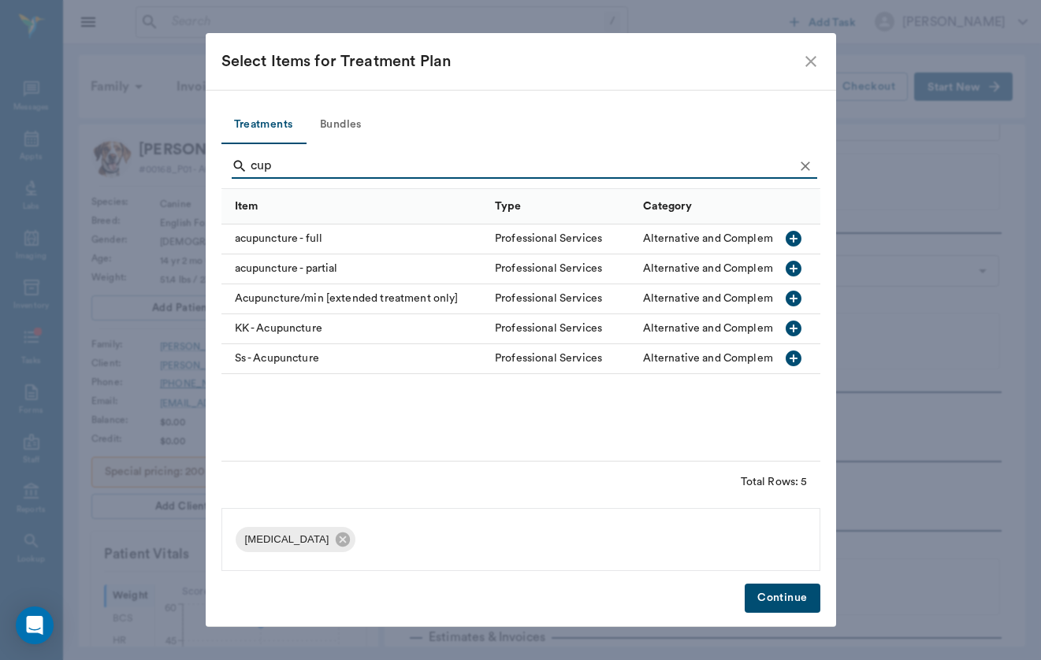
drag, startPoint x: 286, startPoint y: 158, endPoint x: 309, endPoint y: 243, distance: 88.9
click at [309, 243] on div "acupuncture - full" at bounding box center [354, 240] width 266 height 30
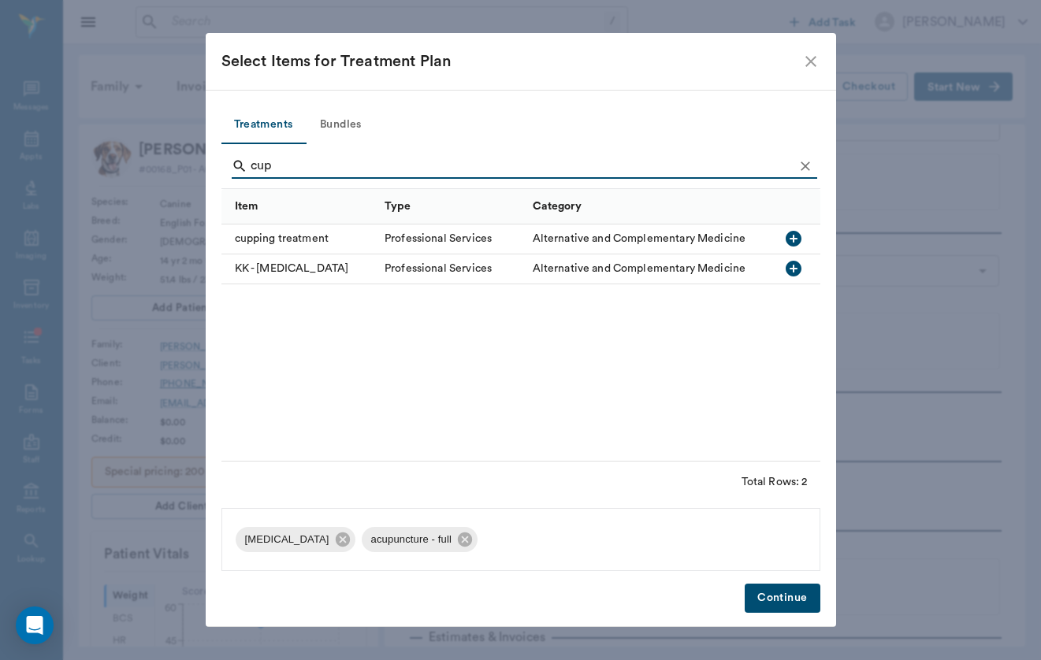
drag, startPoint x: 319, startPoint y: 181, endPoint x: 310, endPoint y: 157, distance: 25.9
click at [310, 157] on input "cup" at bounding box center [522, 166] width 543 height 25
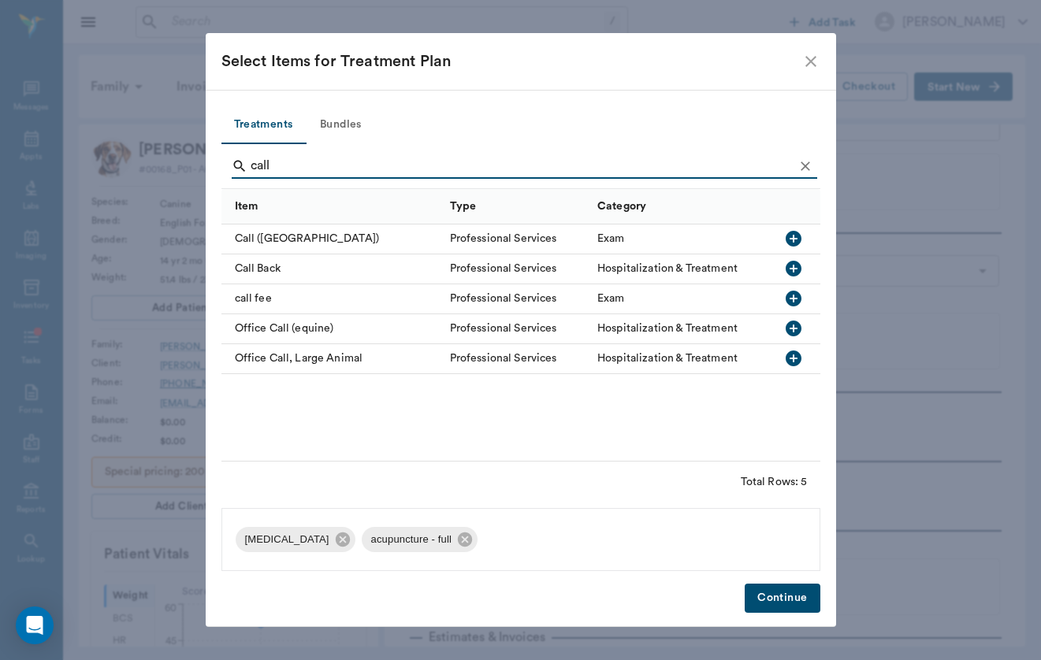
type input "call"
click at [247, 298] on div "call fee" at bounding box center [331, 299] width 221 height 30
click at [769, 599] on button "Continue" at bounding box center [781, 598] width 75 height 29
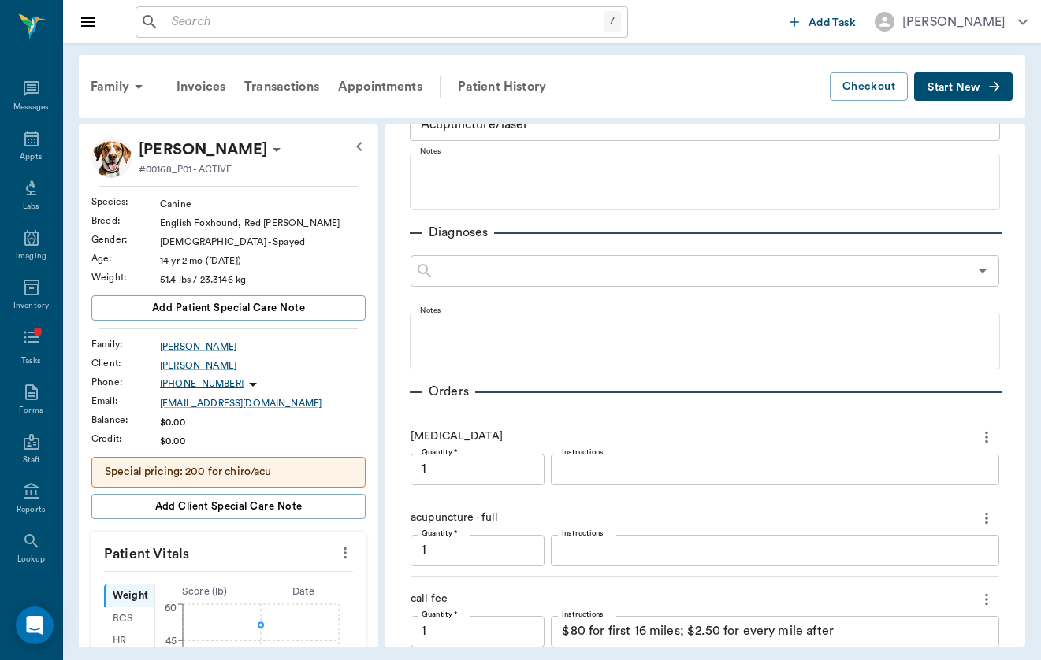
scroll to position [418, 0]
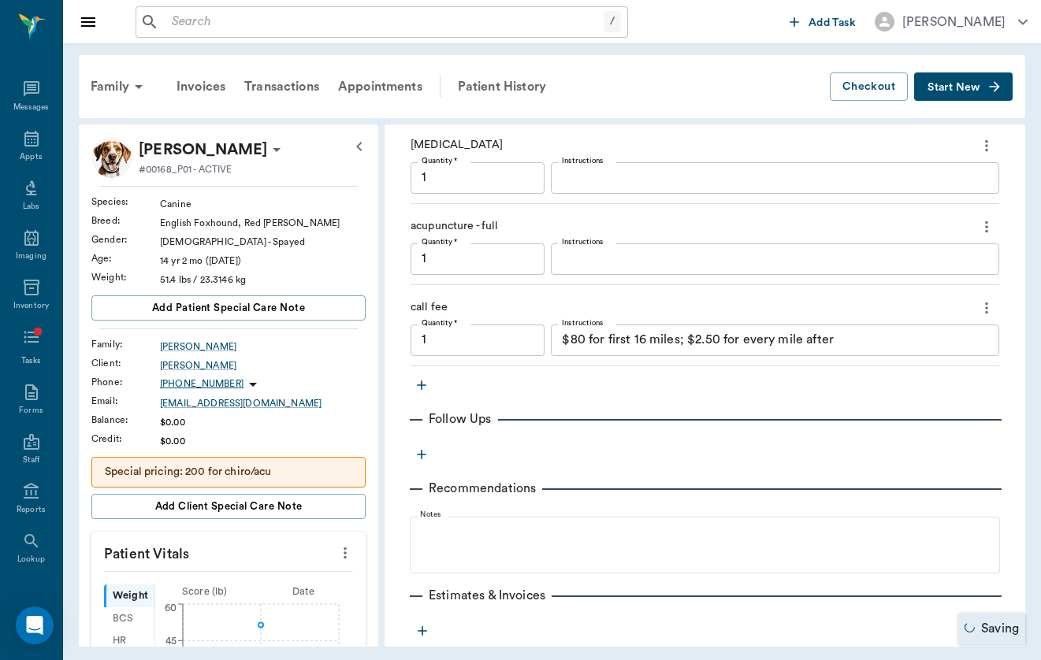
type input "1.00"
click at [714, 342] on textarea "$80 for first 16 miles; $2.50 for every mile after" at bounding box center [775, 340] width 426 height 18
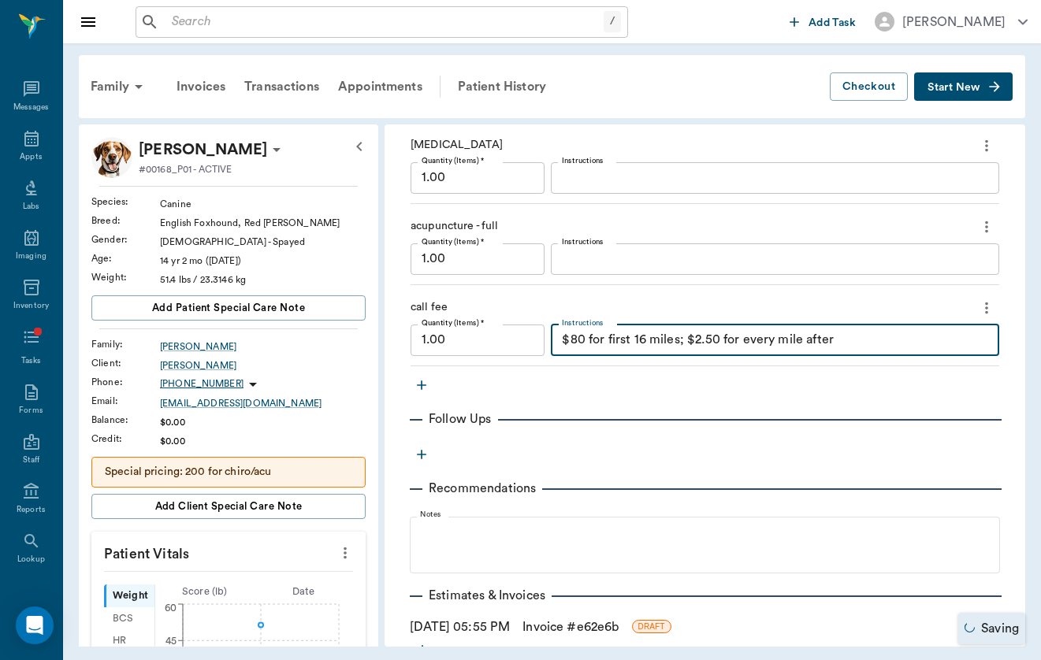
click at [714, 342] on textarea "$80 for first 16 miles; $2.50 for every mile after" at bounding box center [775, 340] width 426 height 18
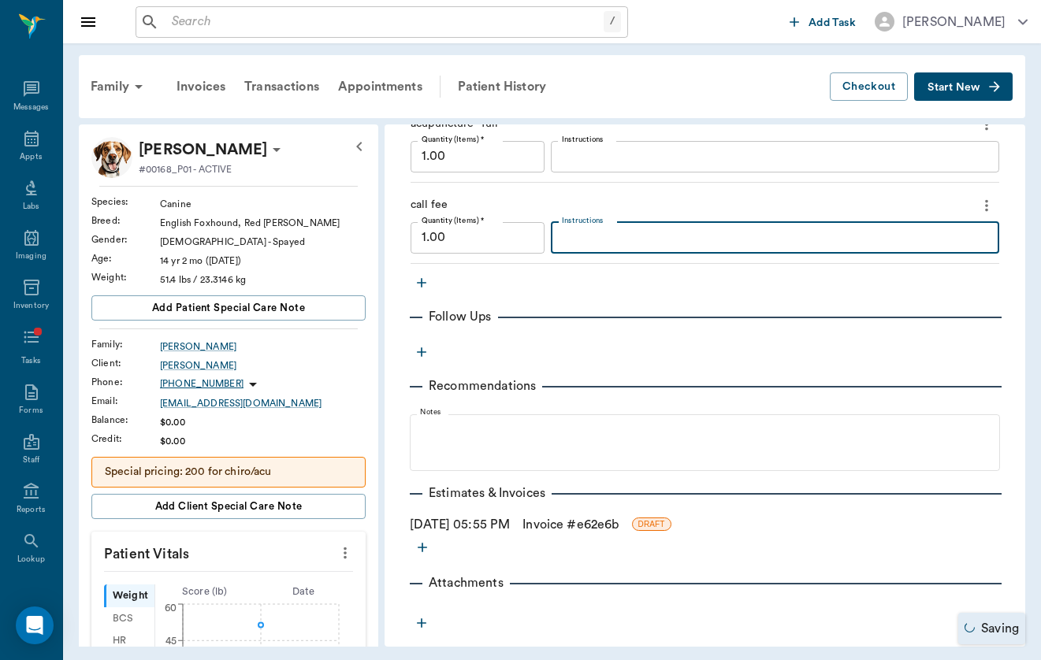
click at [573, 518] on link "Invoice # e62e6b" at bounding box center [570, 524] width 96 height 19
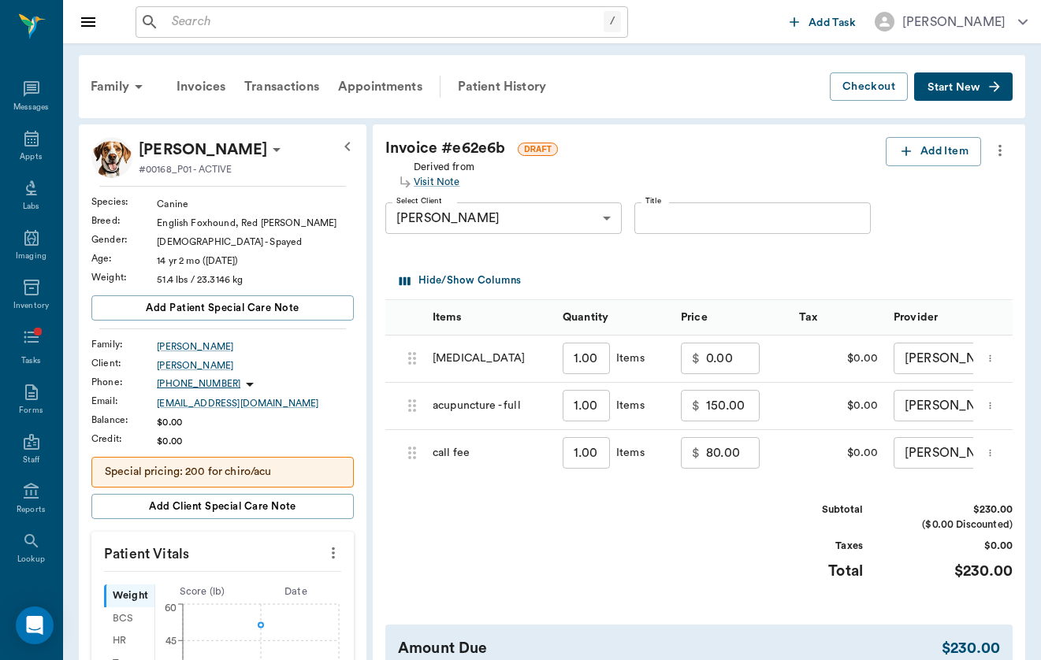
click at [570, 523] on div "Subtotal $230.00 ($0.00 Discounted) Taxes $0.00 Total $230.00" at bounding box center [698, 551] width 627 height 97
click at [706, 353] on input "0.00" at bounding box center [733, 359] width 54 height 32
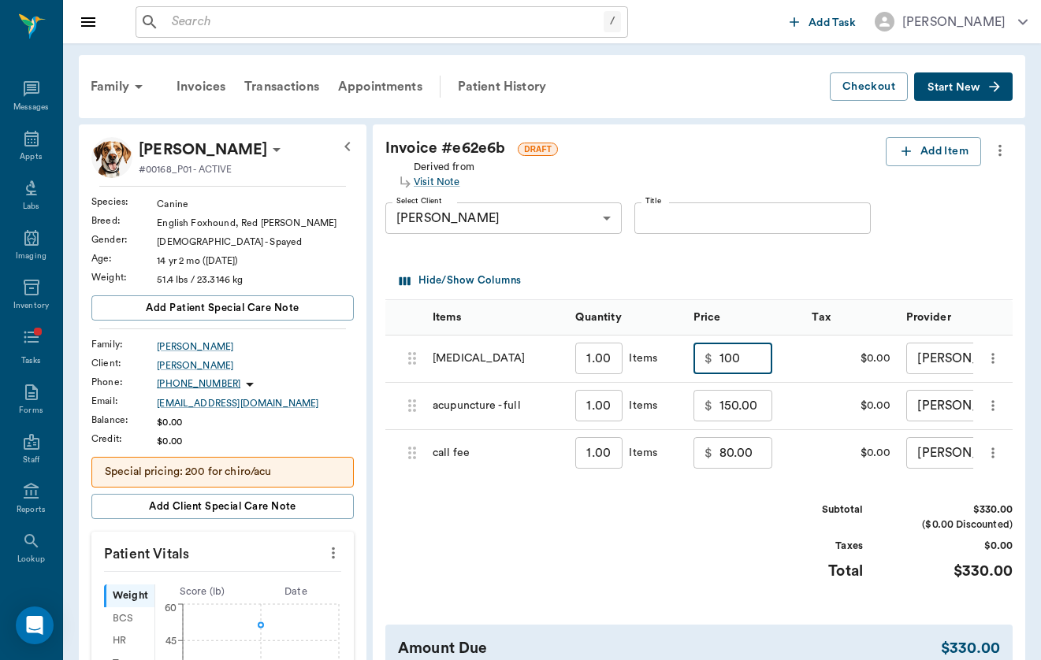
type input "100.00"
click at [765, 543] on div "Taxes" at bounding box center [803, 546] width 118 height 15
click at [952, 154] on button "Add Item" at bounding box center [932, 151] width 95 height 29
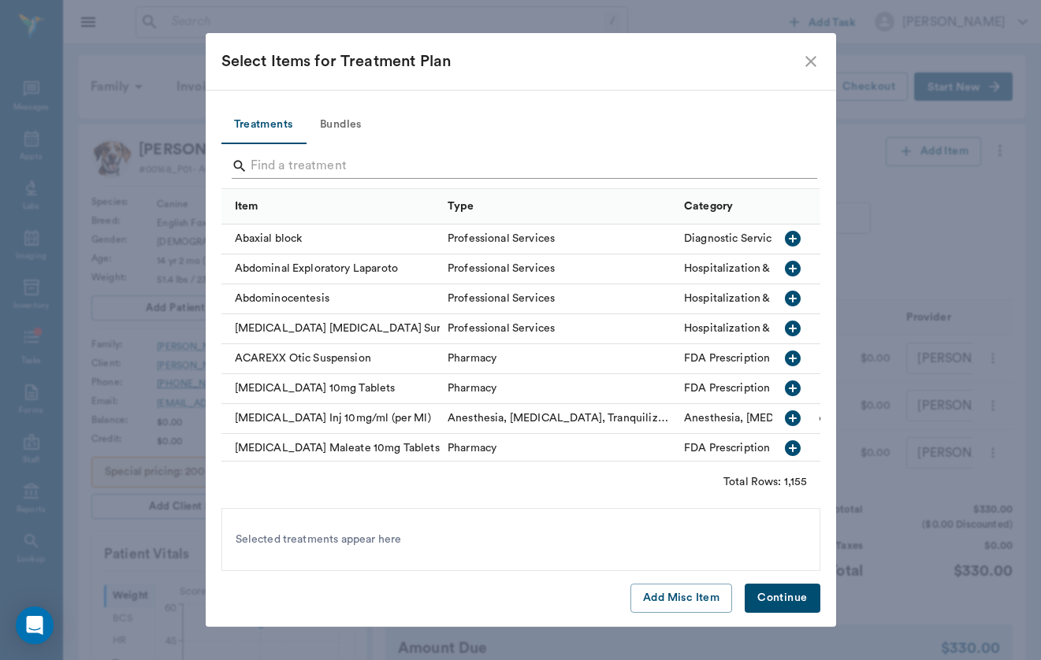
click at [488, 154] on input "Search" at bounding box center [522, 166] width 543 height 25
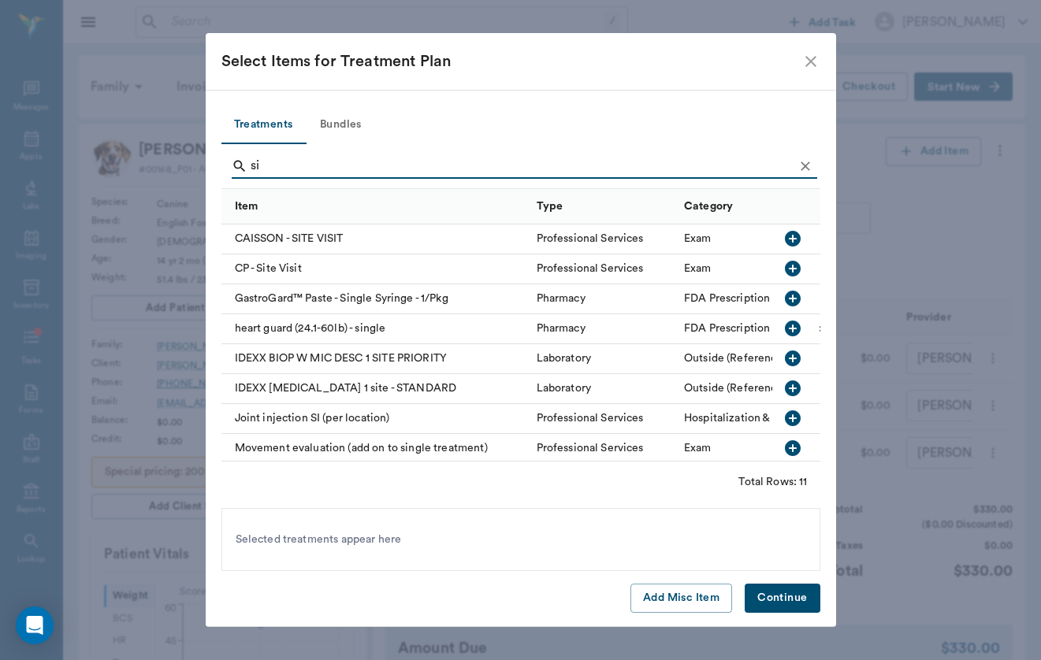
type input "s"
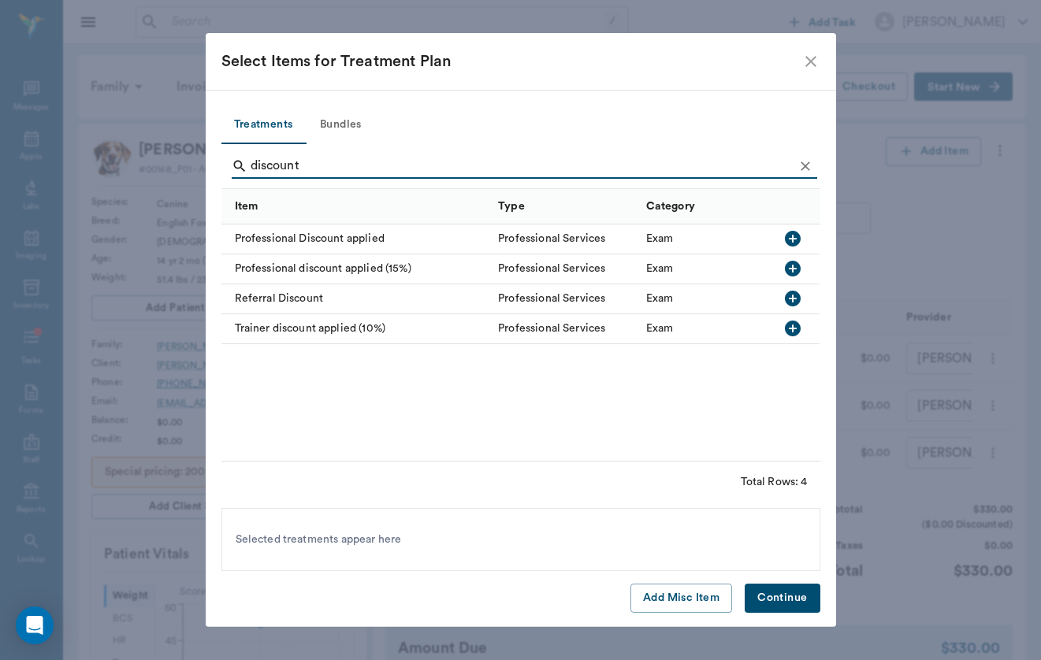
type input "discount"
click at [333, 242] on div "Professional Discount applied" at bounding box center [355, 240] width 269 height 30
click at [784, 589] on button "Continue" at bounding box center [781, 598] width 75 height 29
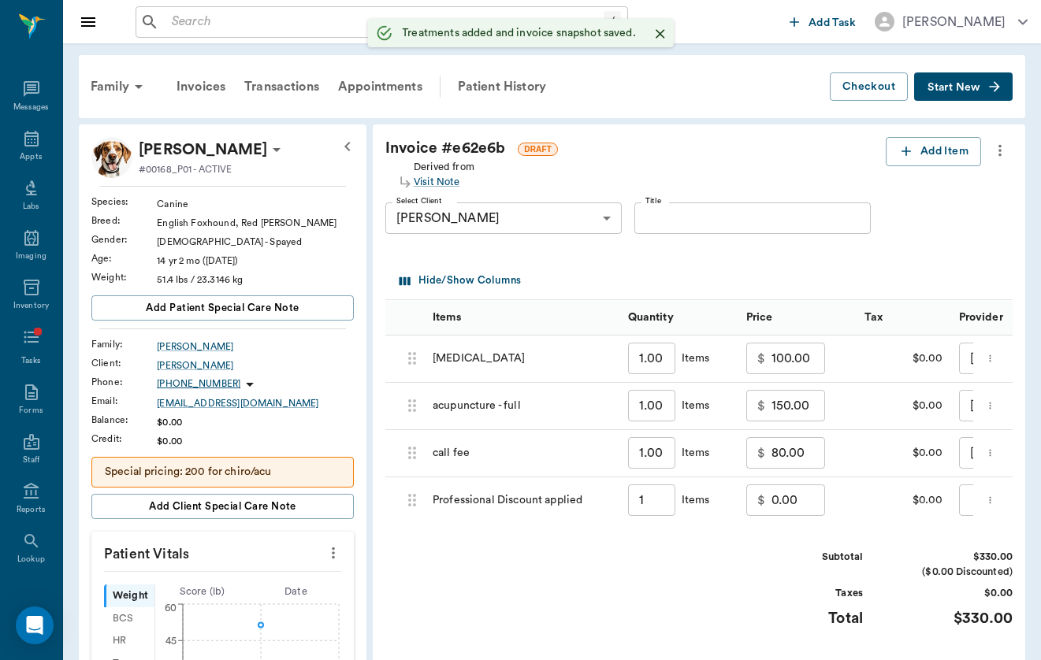
type input "1.00"
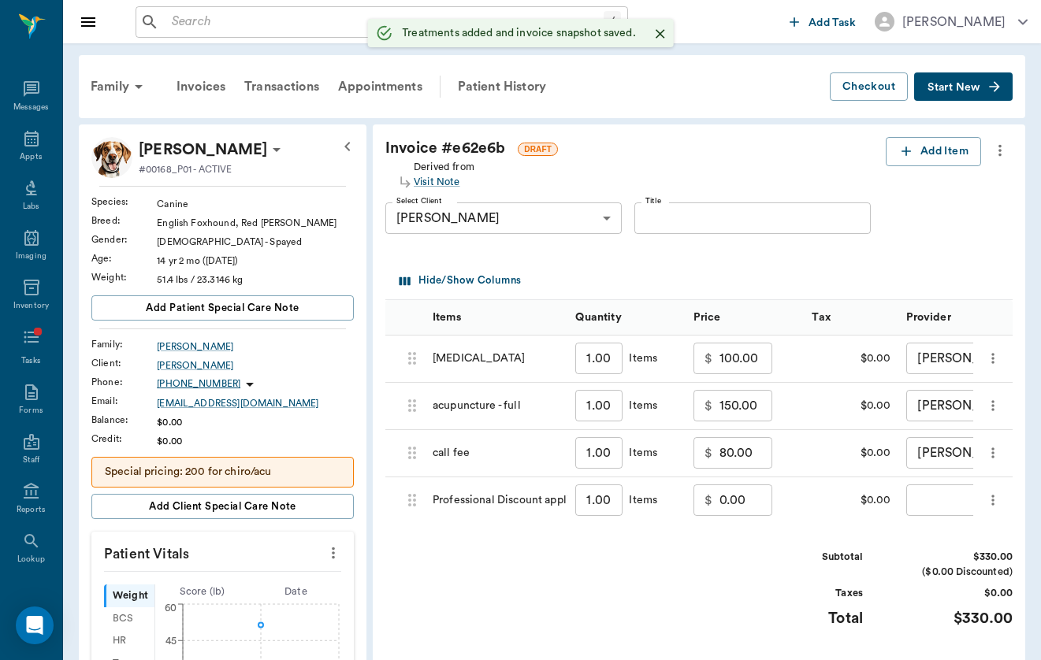
click at [893, 503] on body "/ ​ Add Task [PERSON_NAME] Nectar Messages Appts Labs Imaging Inventory Tasks F…" at bounding box center [520, 606] width 1041 height 1212
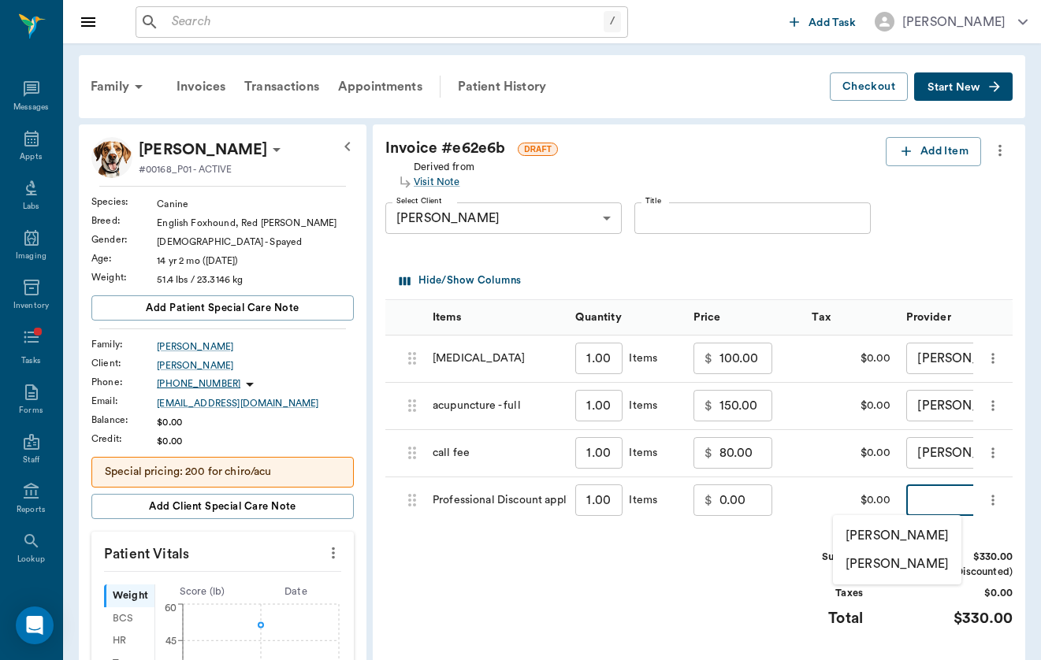
click at [889, 533] on li "[PERSON_NAME]" at bounding box center [897, 535] width 128 height 28
type input "none-649b3e03b5bc7e03f9326794"
click at [719, 503] on input "0.00" at bounding box center [746, 500] width 54 height 32
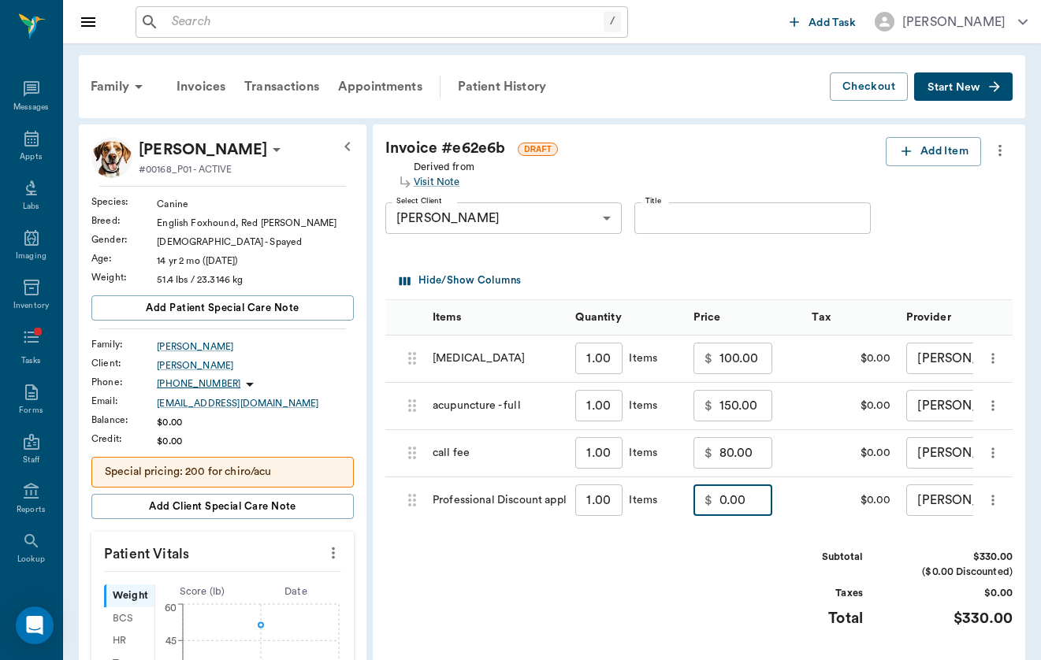
click at [719, 503] on input "0.00" at bounding box center [746, 500] width 54 height 32
type input "0"
type input "-150.00"
click at [798, 629] on div "Subtotal $180.00 ($0.00 Discounted) Taxes $0.00 Total $180.00" at bounding box center [878, 598] width 268 height 97
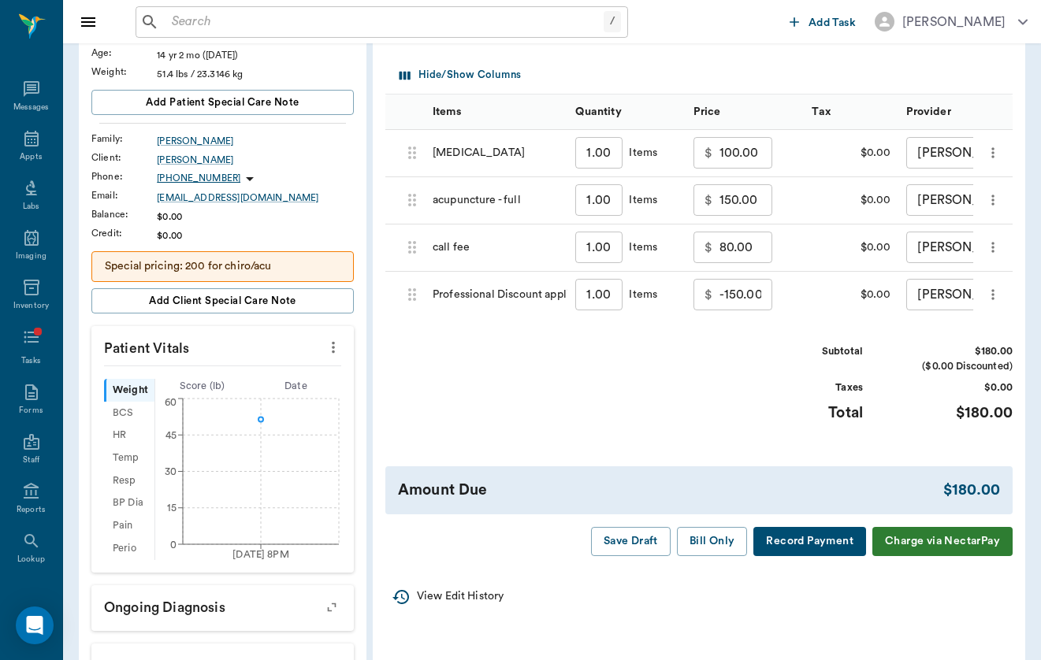
scroll to position [204, 0]
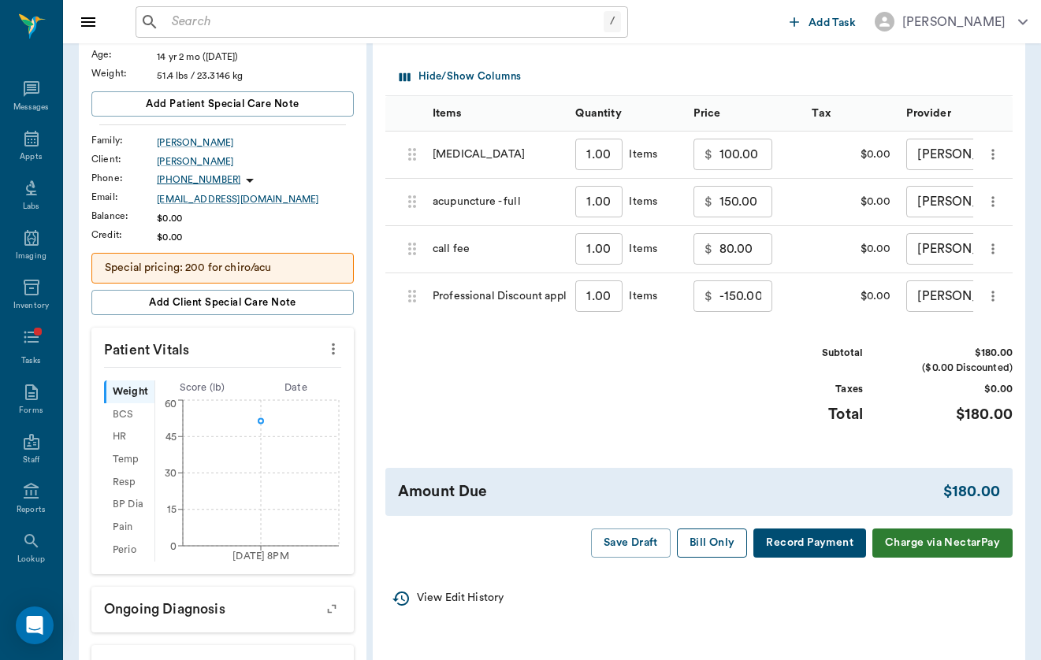
click at [702, 542] on button "Bill Only" at bounding box center [712, 543] width 71 height 29
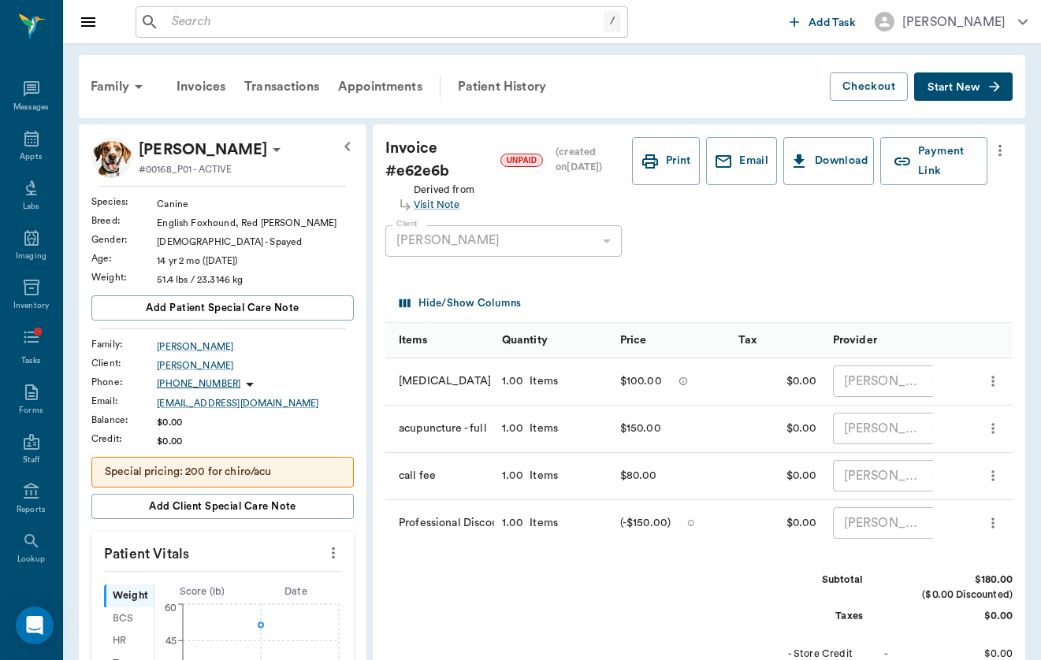
scroll to position [0, 0]
click at [303, 36] on div "/ ​" at bounding box center [381, 22] width 492 height 32
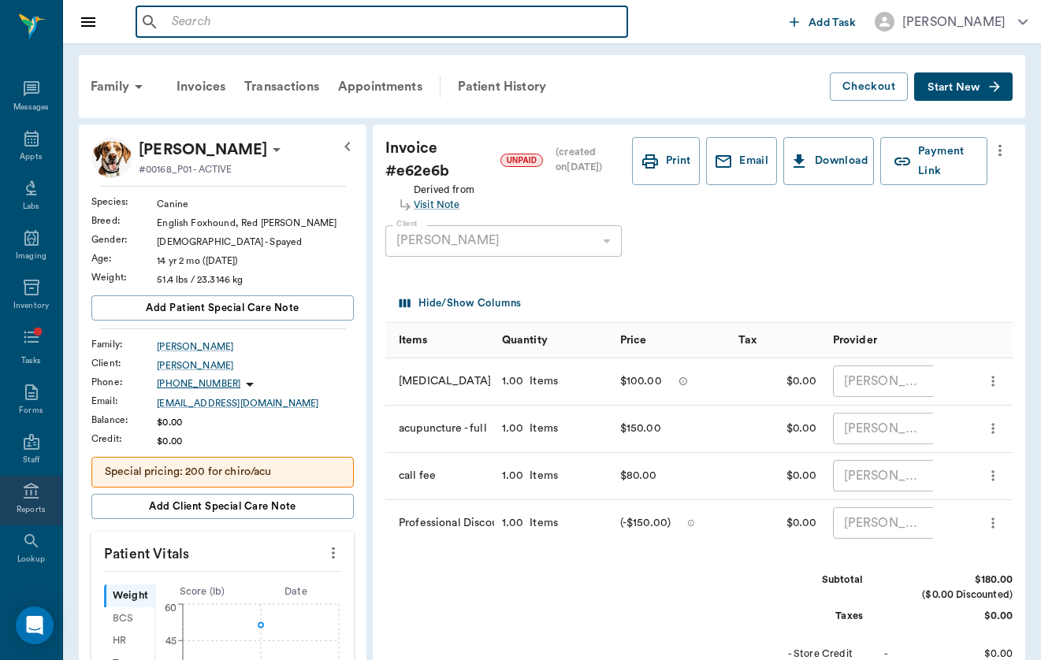
click at [27, 500] on icon at bounding box center [31, 491] width 19 height 19
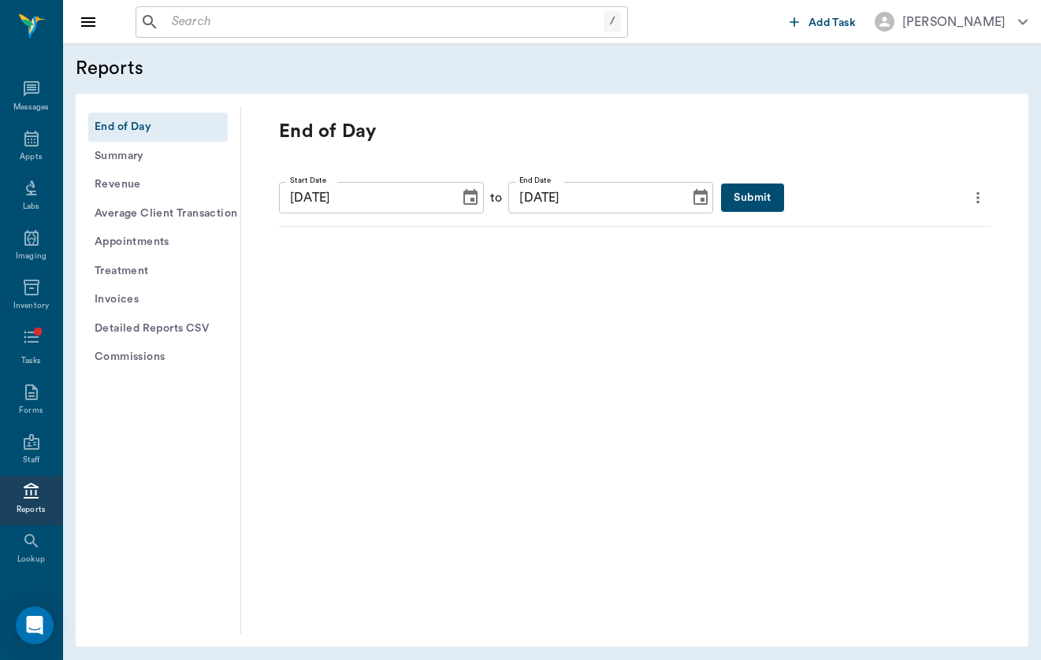
click at [468, 194] on icon "Choose date, selected date is Sep 23, 2025" at bounding box center [470, 197] width 14 height 16
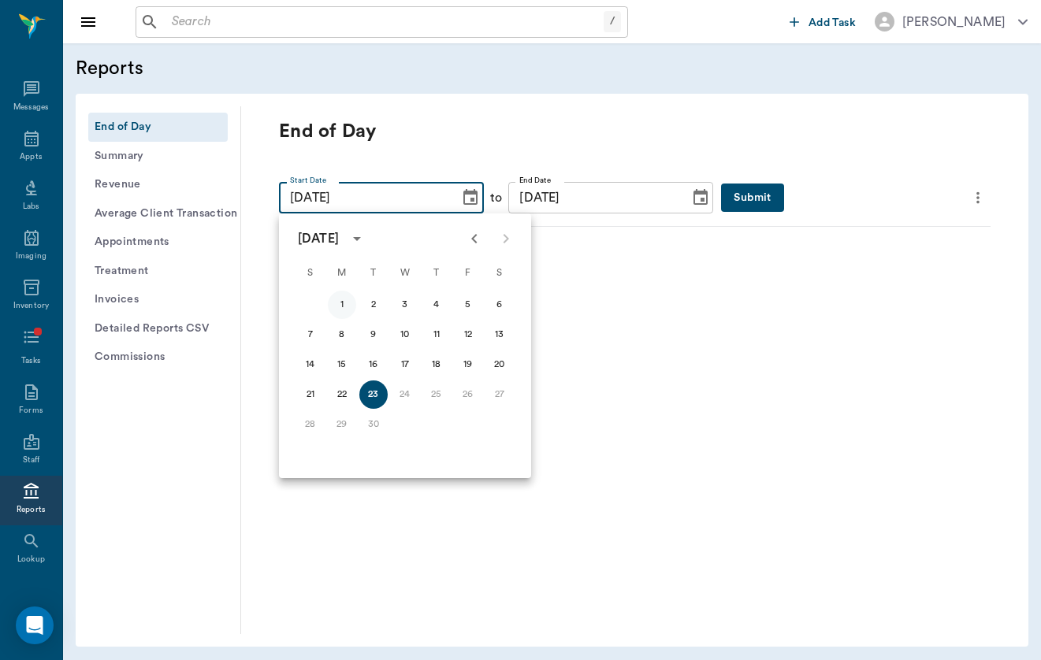
click at [329, 312] on button "1" at bounding box center [342, 305] width 28 height 28
type input "[DATE]"
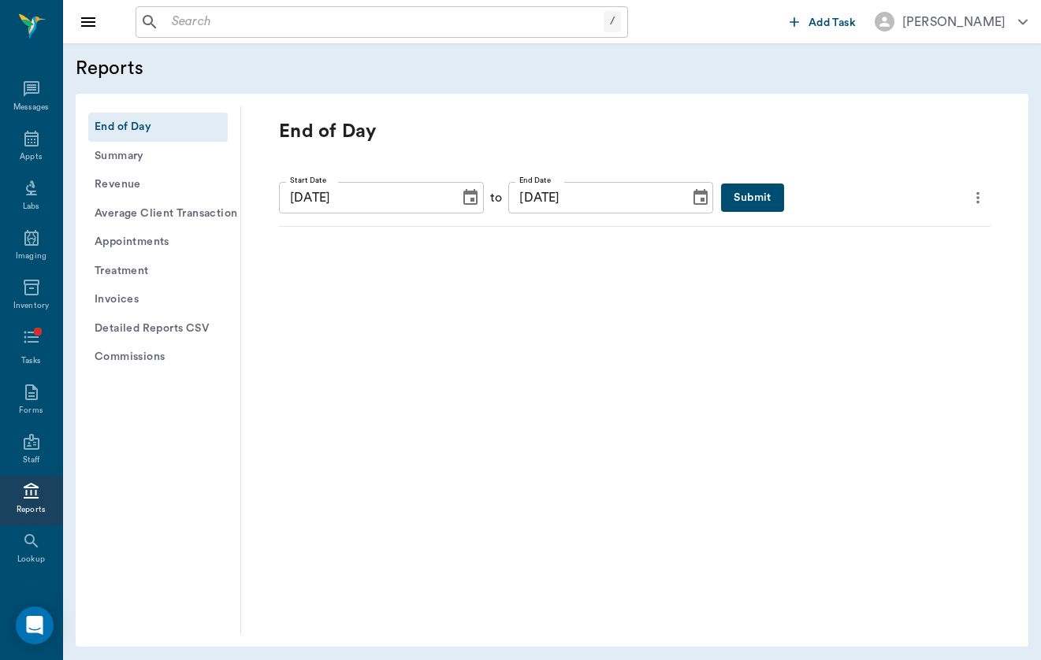
click at [767, 202] on button "Submit" at bounding box center [752, 198] width 62 height 29
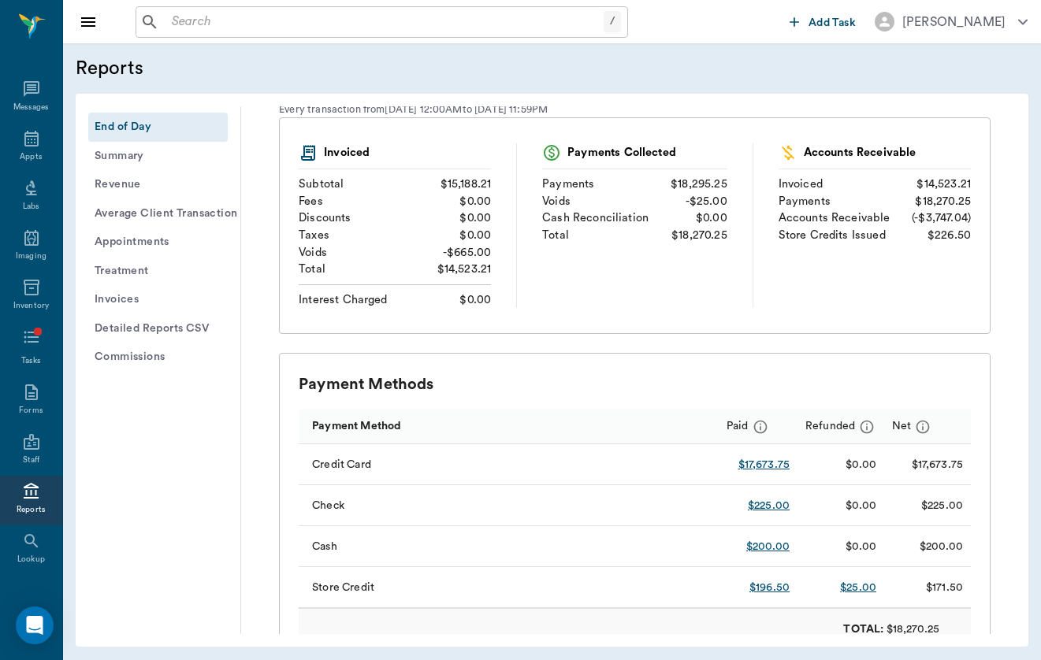
scroll to position [144, 0]
